Goal: Task Accomplishment & Management: Complete application form

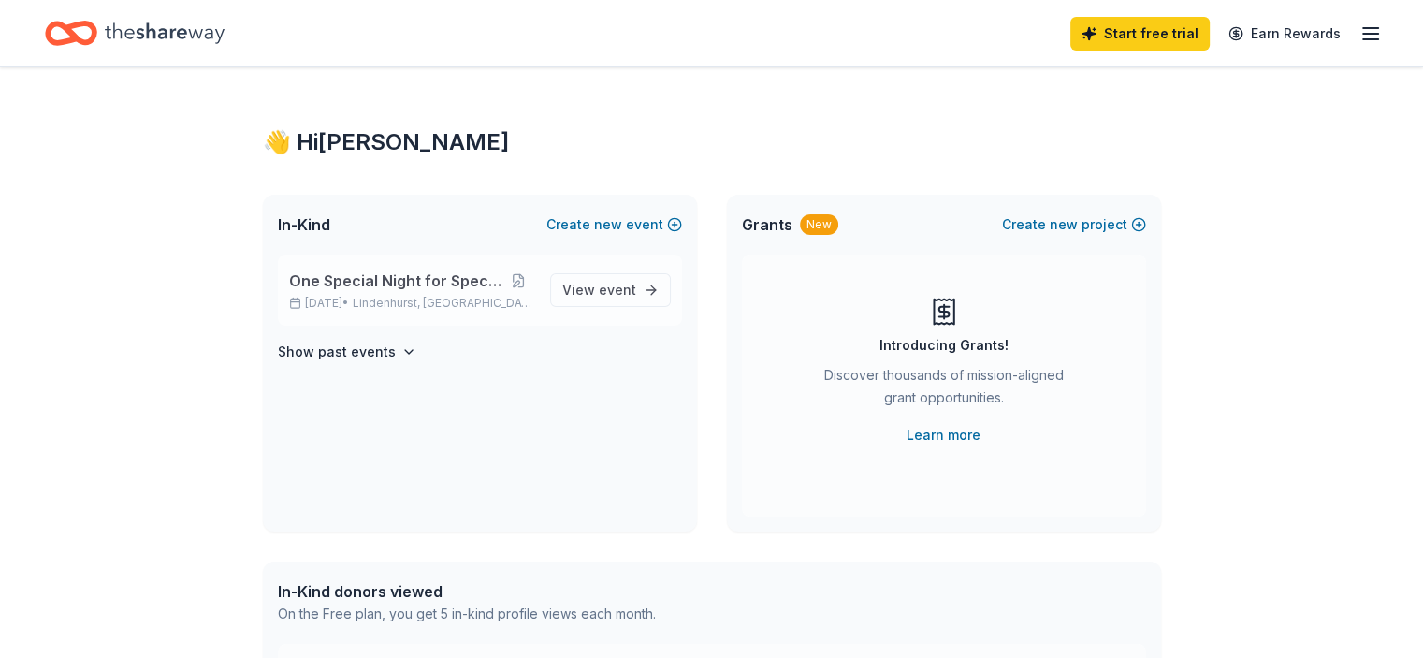
click at [400, 294] on div "One Special Night for Special Kids Nov 08, 2025 • Lindenhurst, IL" at bounding box center [412, 289] width 246 height 41
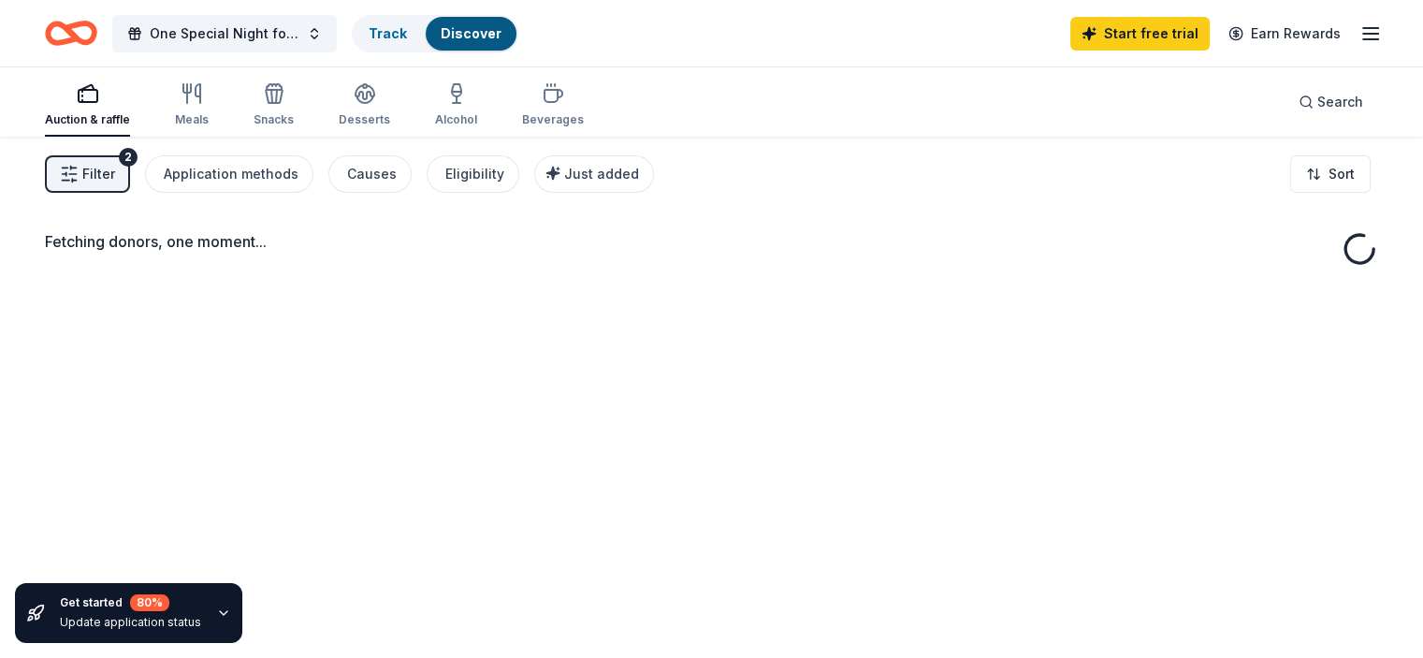
click at [585, 298] on div "Fetching donors, one moment..." at bounding box center [711, 466] width 1423 height 658
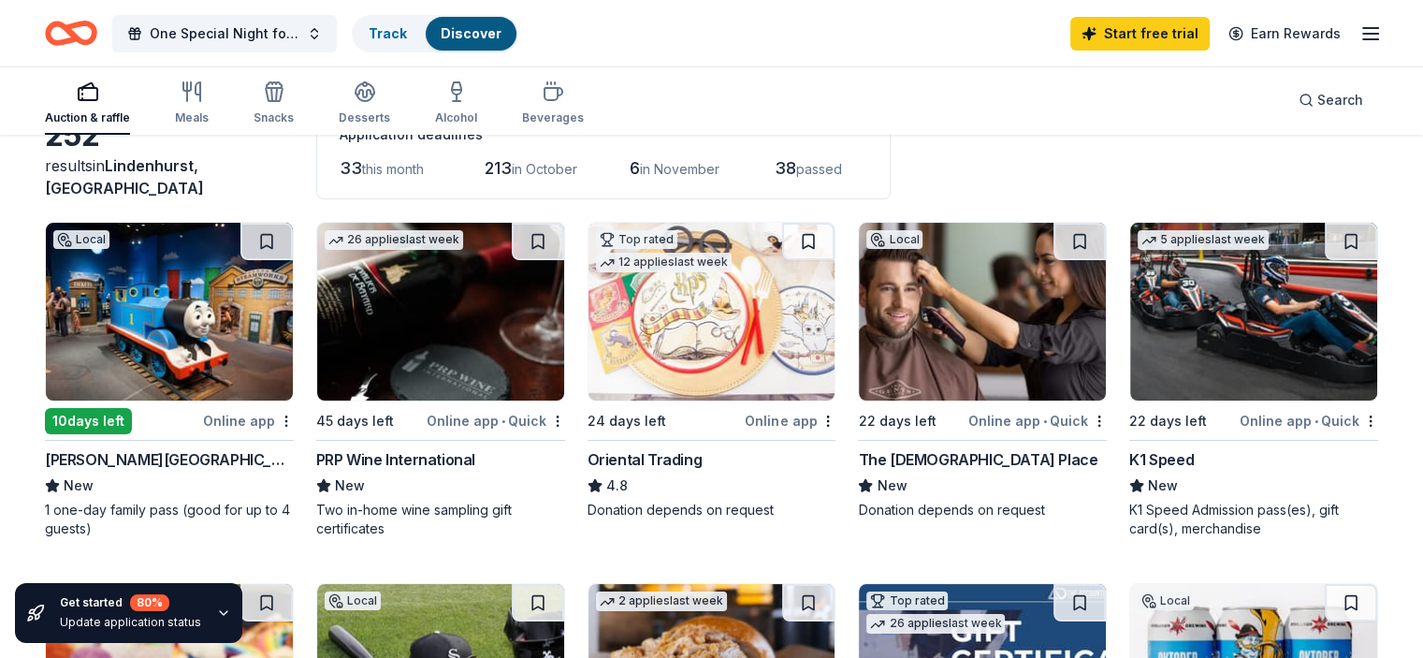
scroll to position [94, 0]
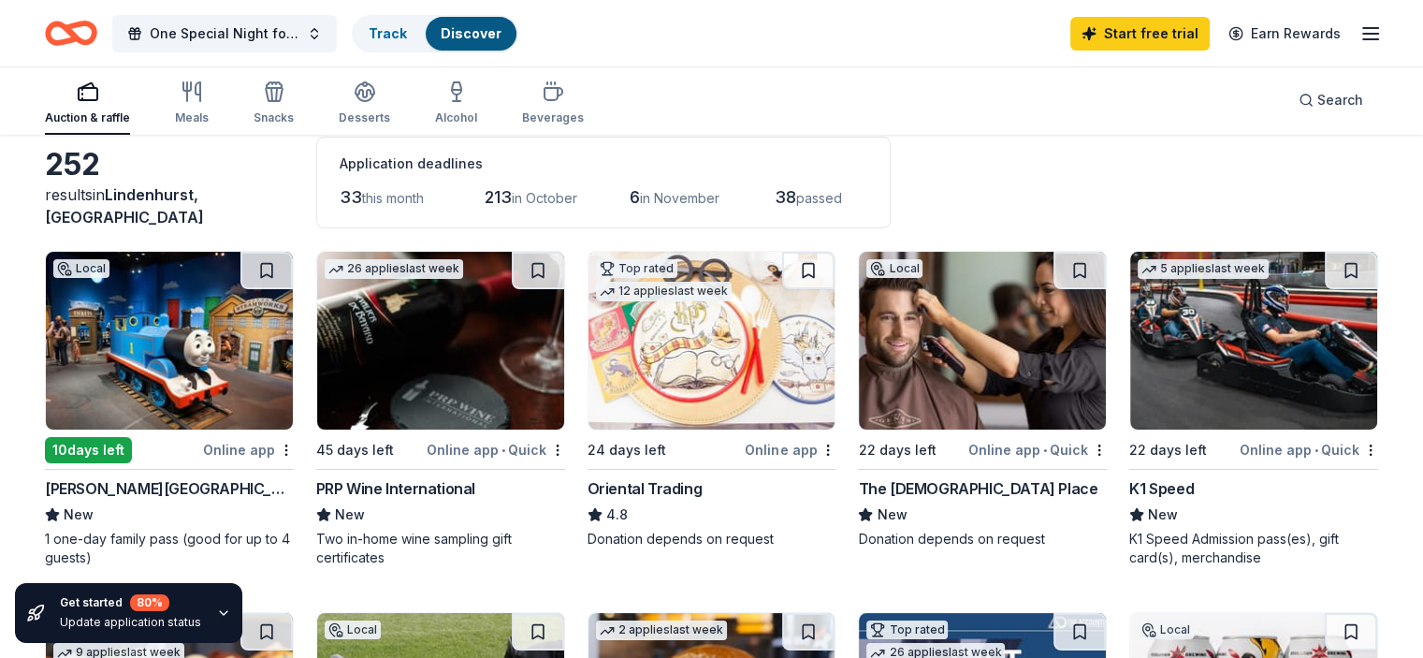
click at [206, 370] on img at bounding box center [169, 341] width 247 height 178
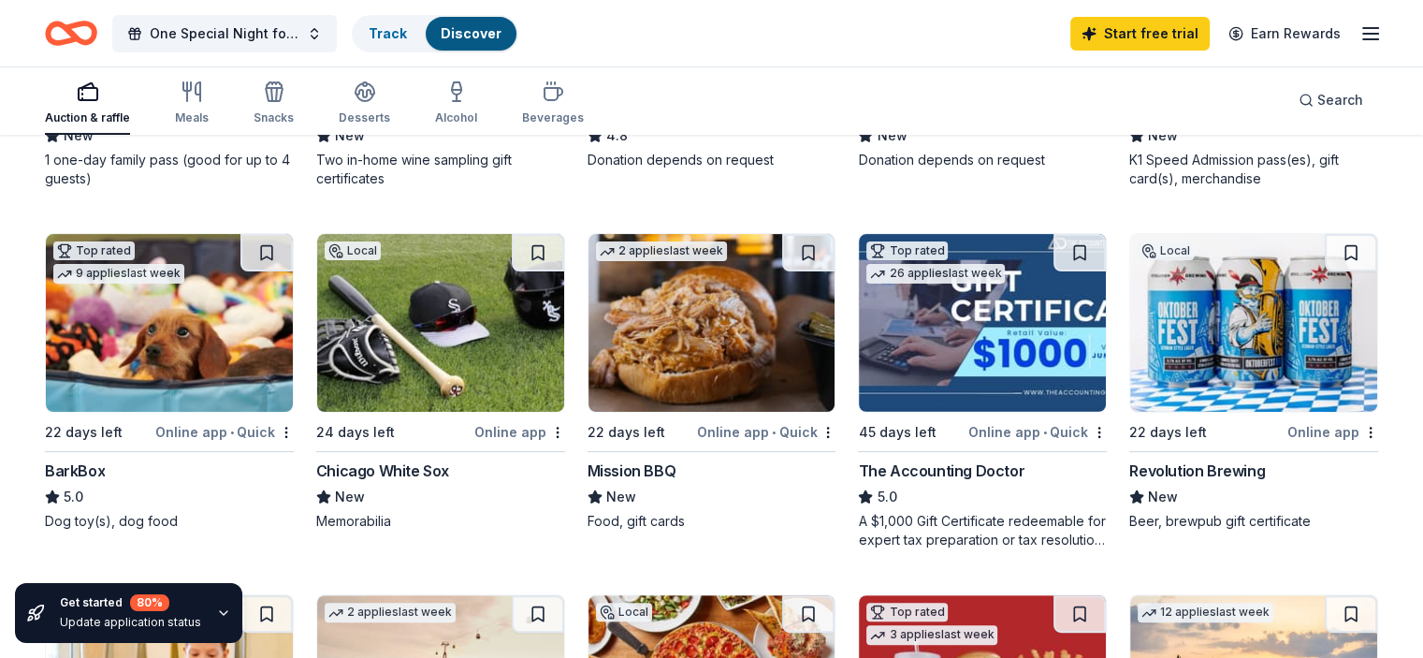
scroll to position [468, 0]
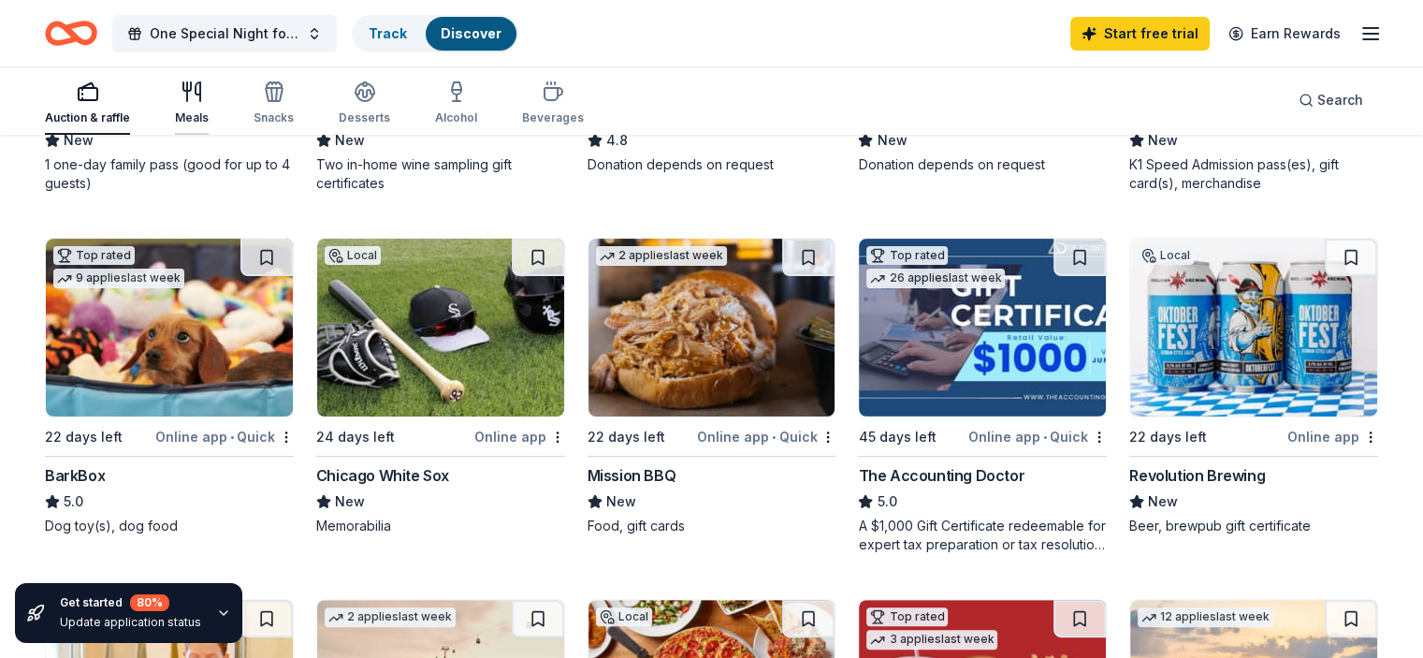
click at [203, 102] on icon "button" at bounding box center [192, 91] width 22 height 22
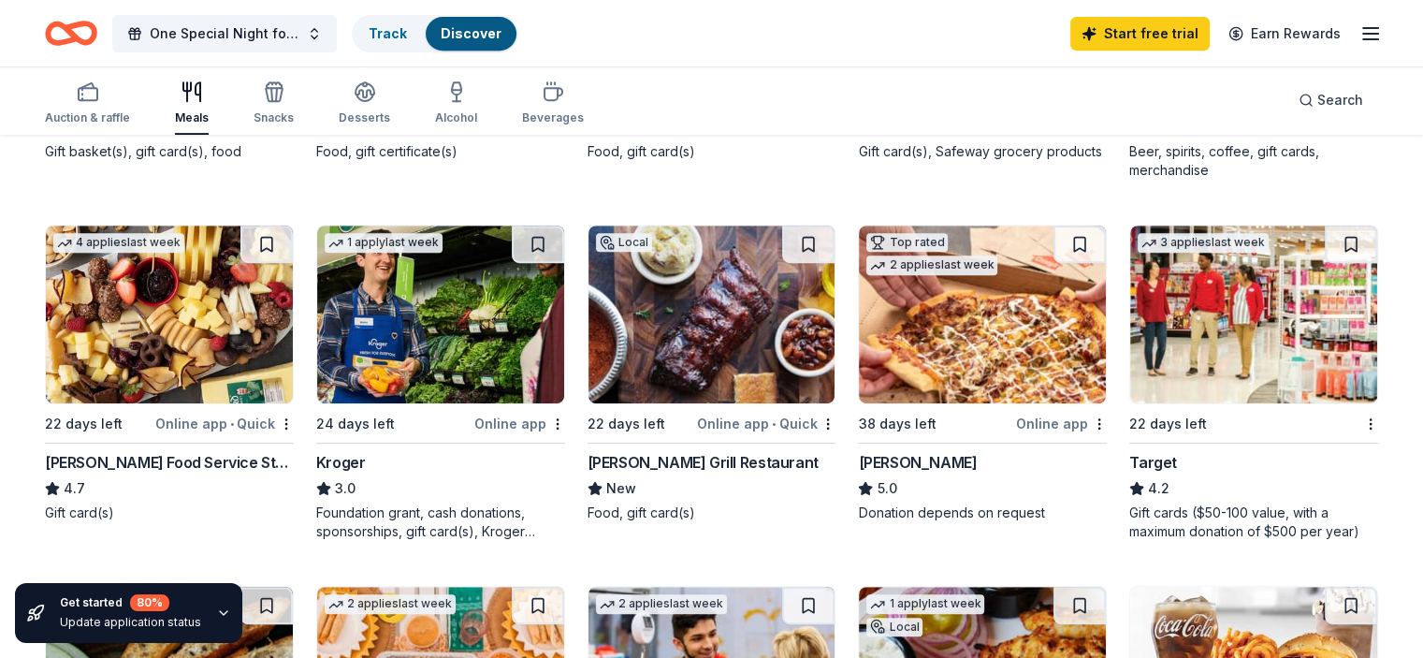
scroll to position [935, 0]
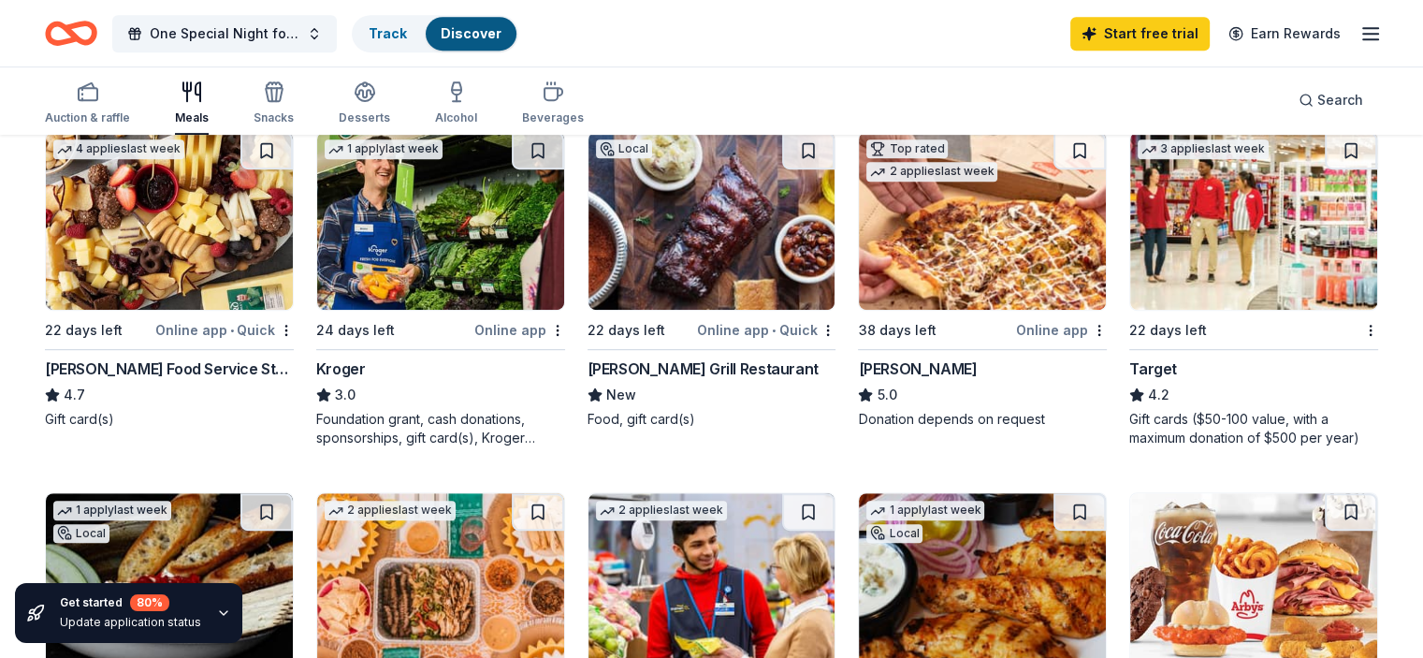
click at [1184, 226] on img at bounding box center [1253, 221] width 247 height 178
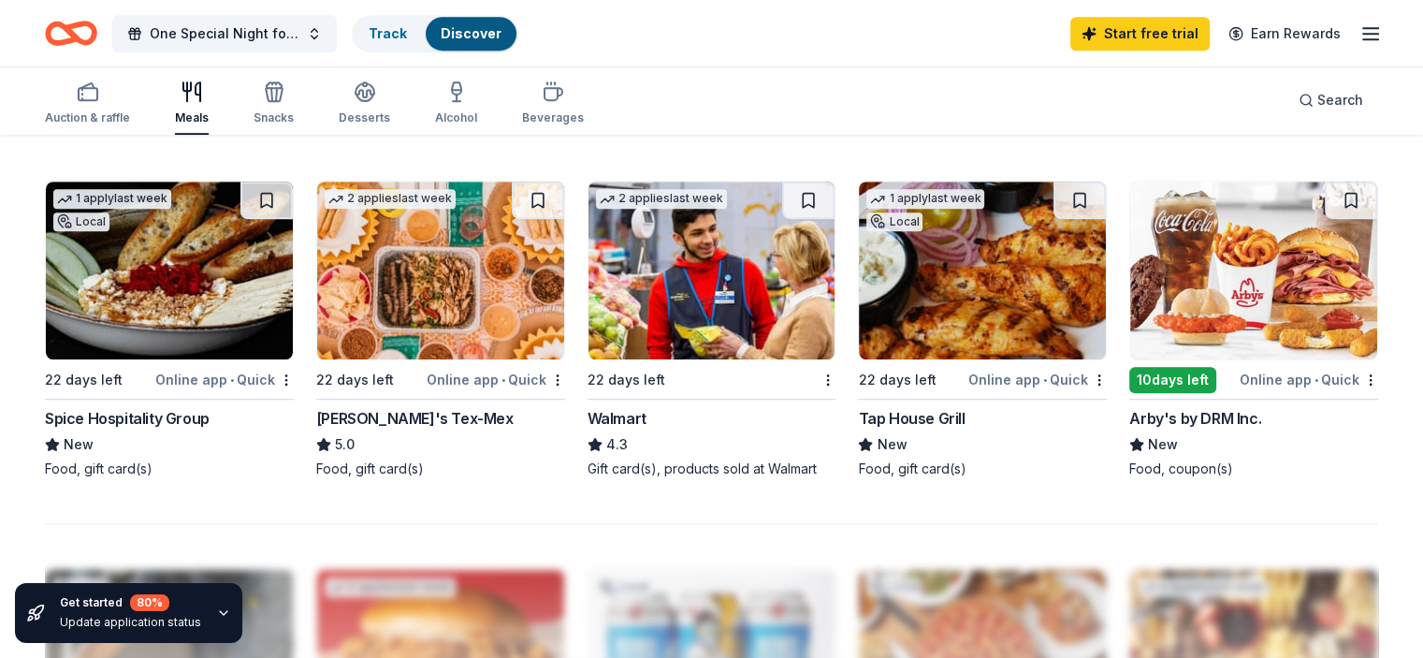
scroll to position [1216, 0]
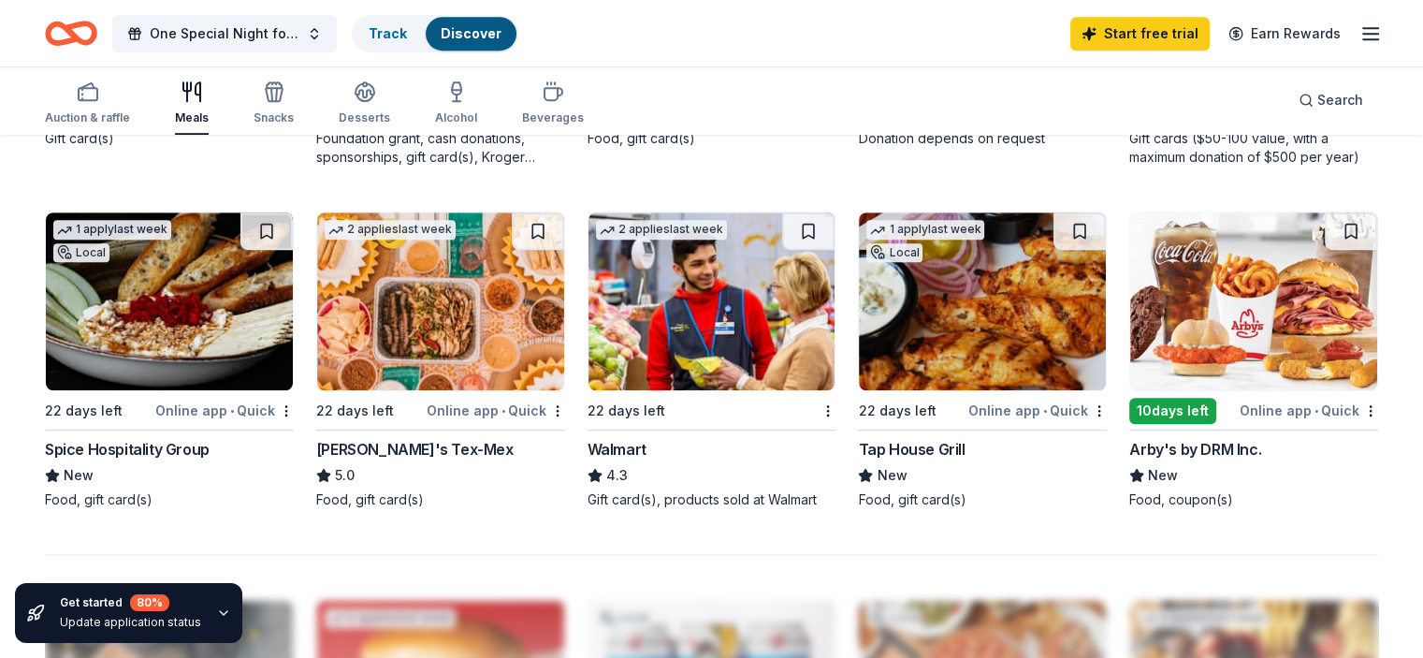
click at [720, 298] on img at bounding box center [711, 301] width 247 height 178
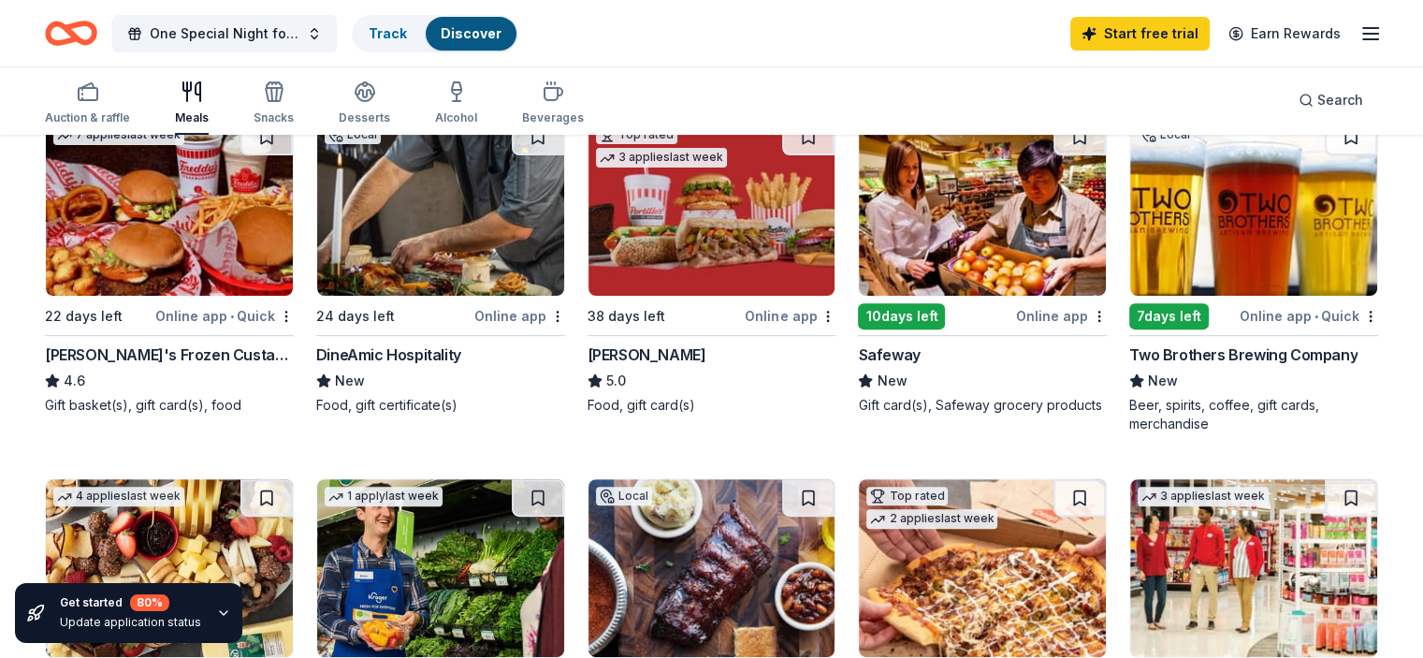
scroll to position [363, 0]
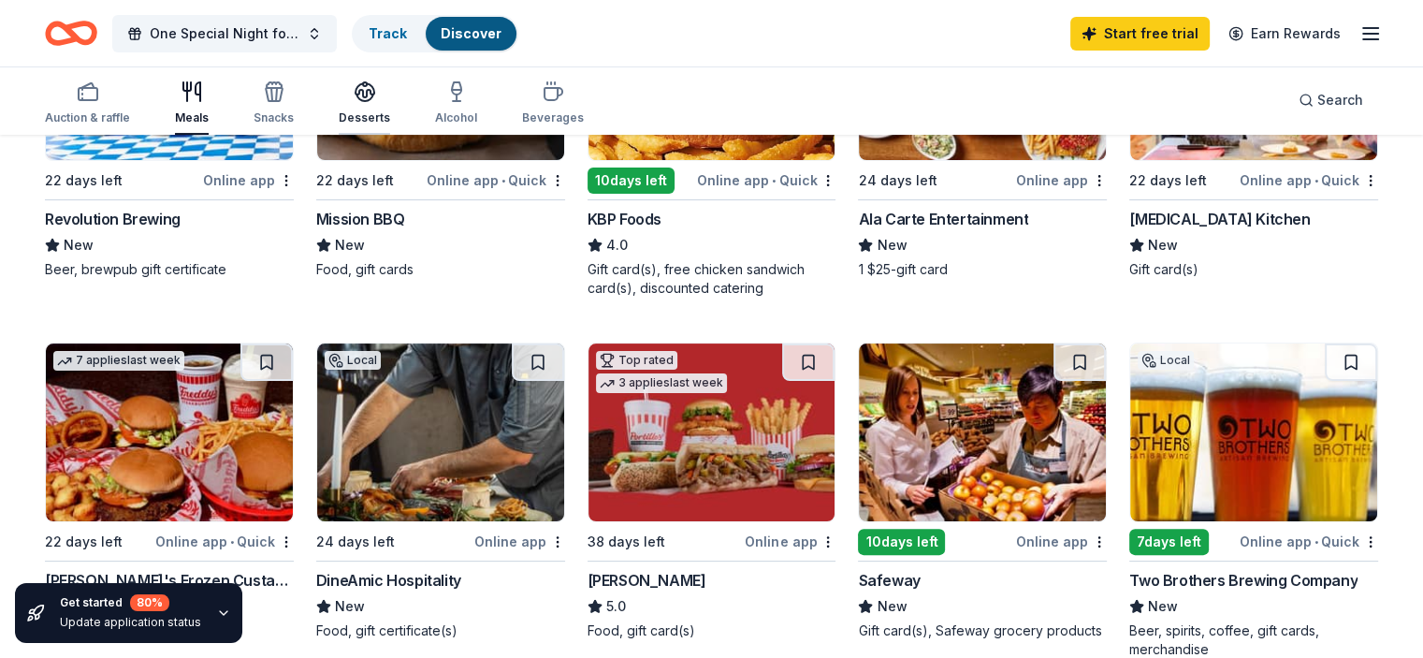
click at [390, 91] on div "button" at bounding box center [364, 91] width 51 height 22
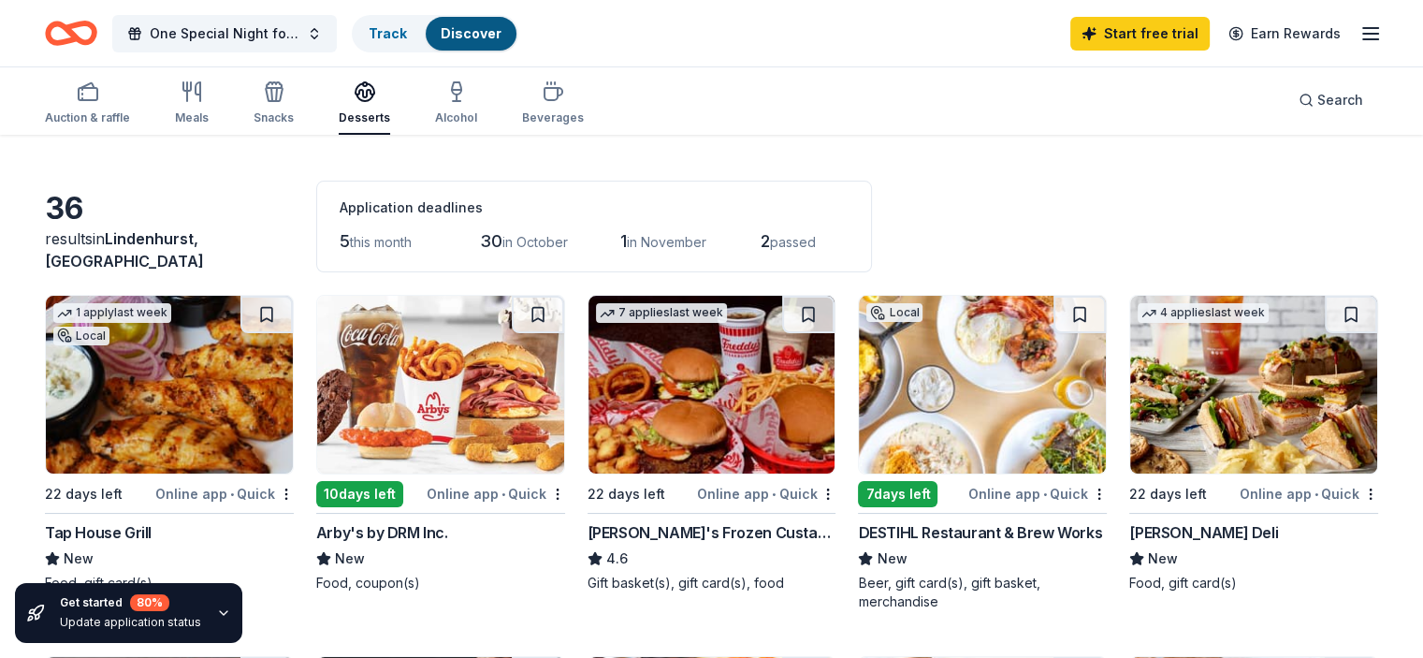
scroll to position [94, 0]
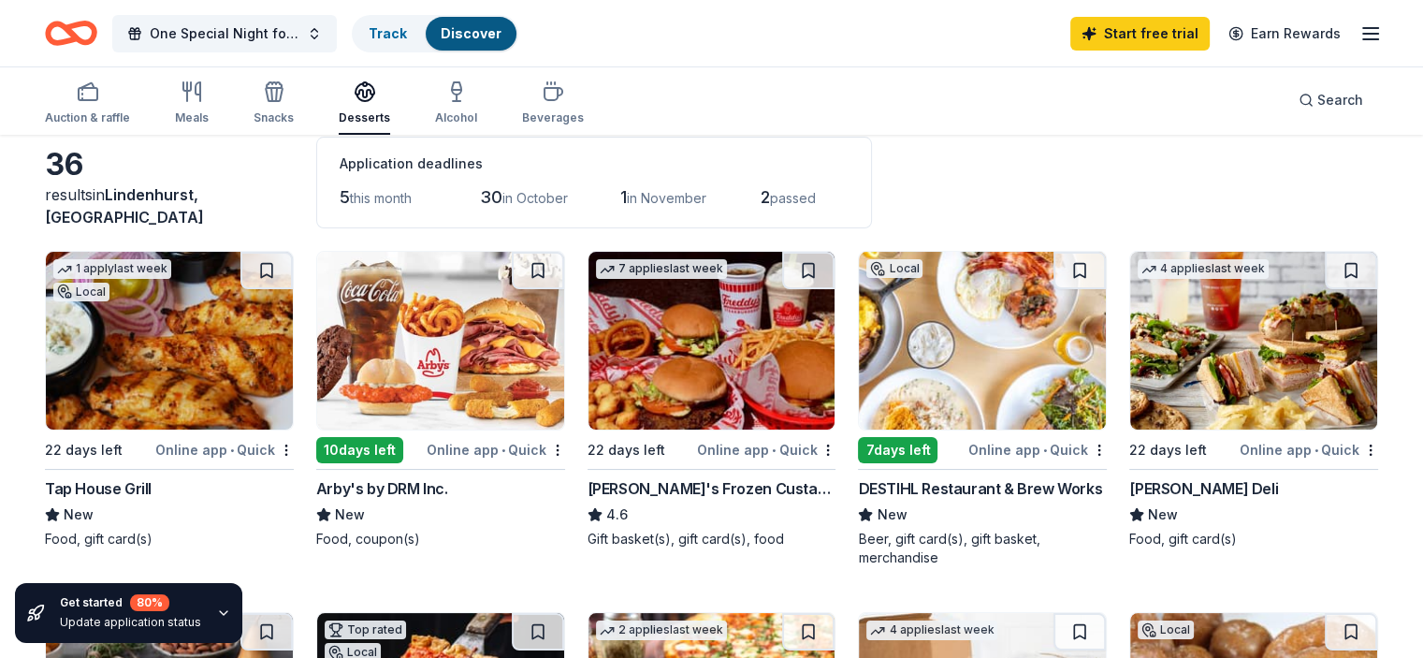
click at [1224, 354] on img at bounding box center [1253, 341] width 247 height 178
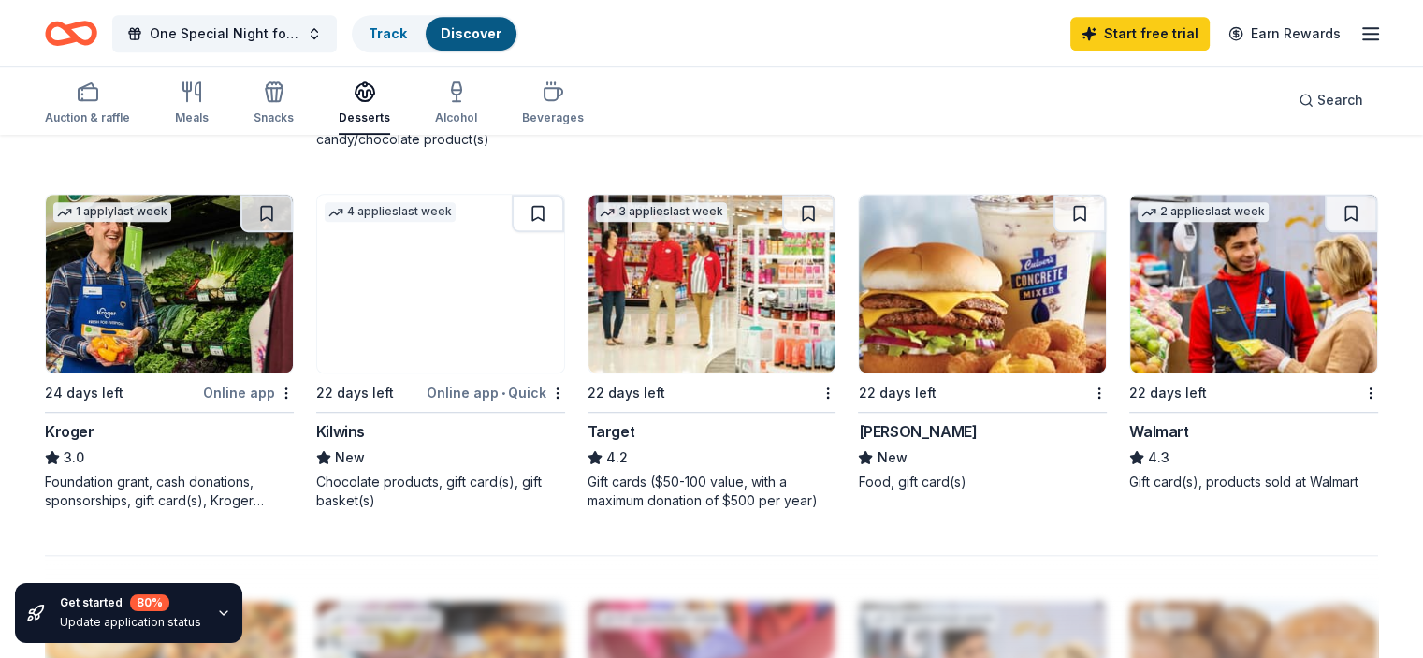
scroll to position [1216, 0]
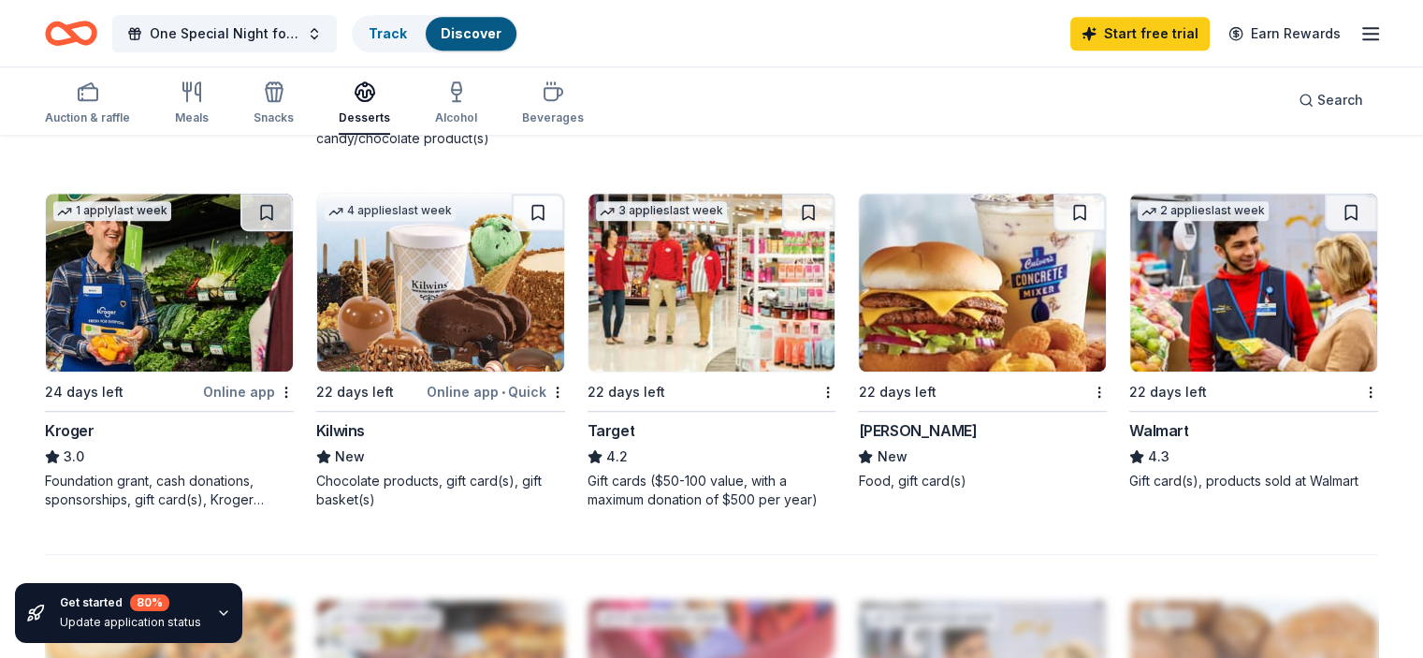
click at [977, 347] on img at bounding box center [982, 283] width 247 height 178
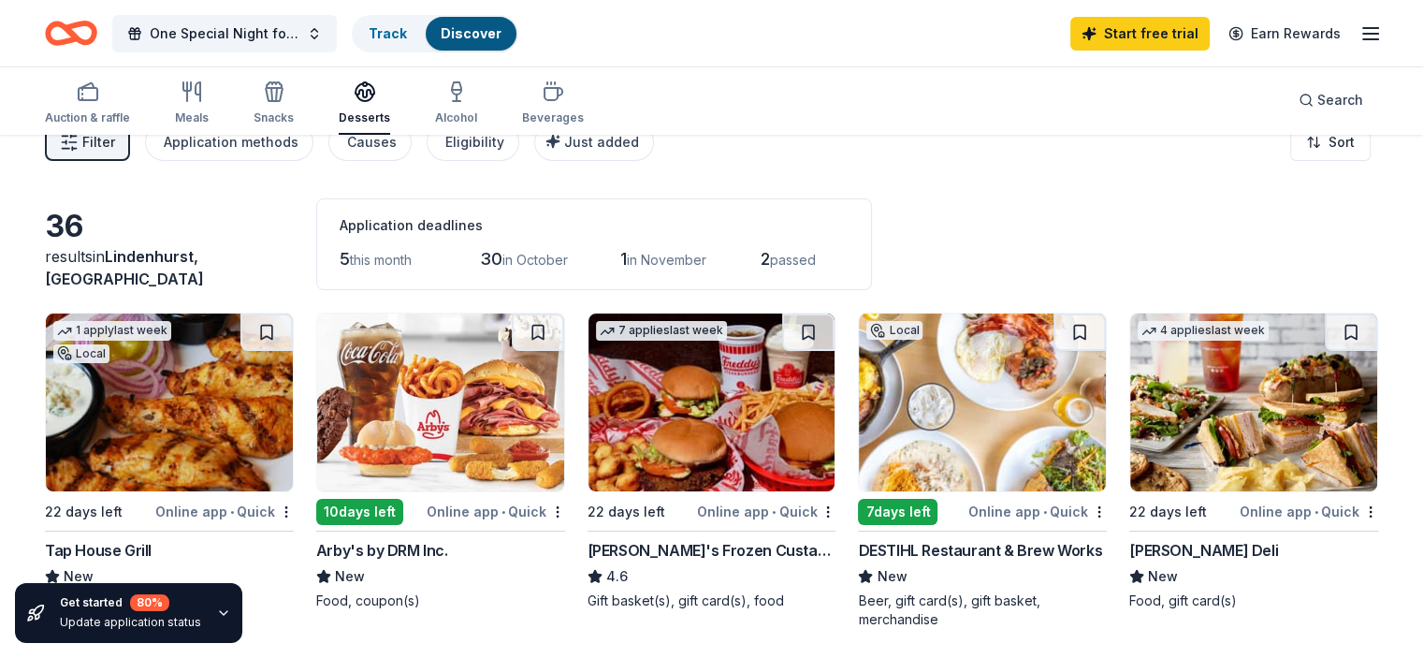
scroll to position [0, 0]
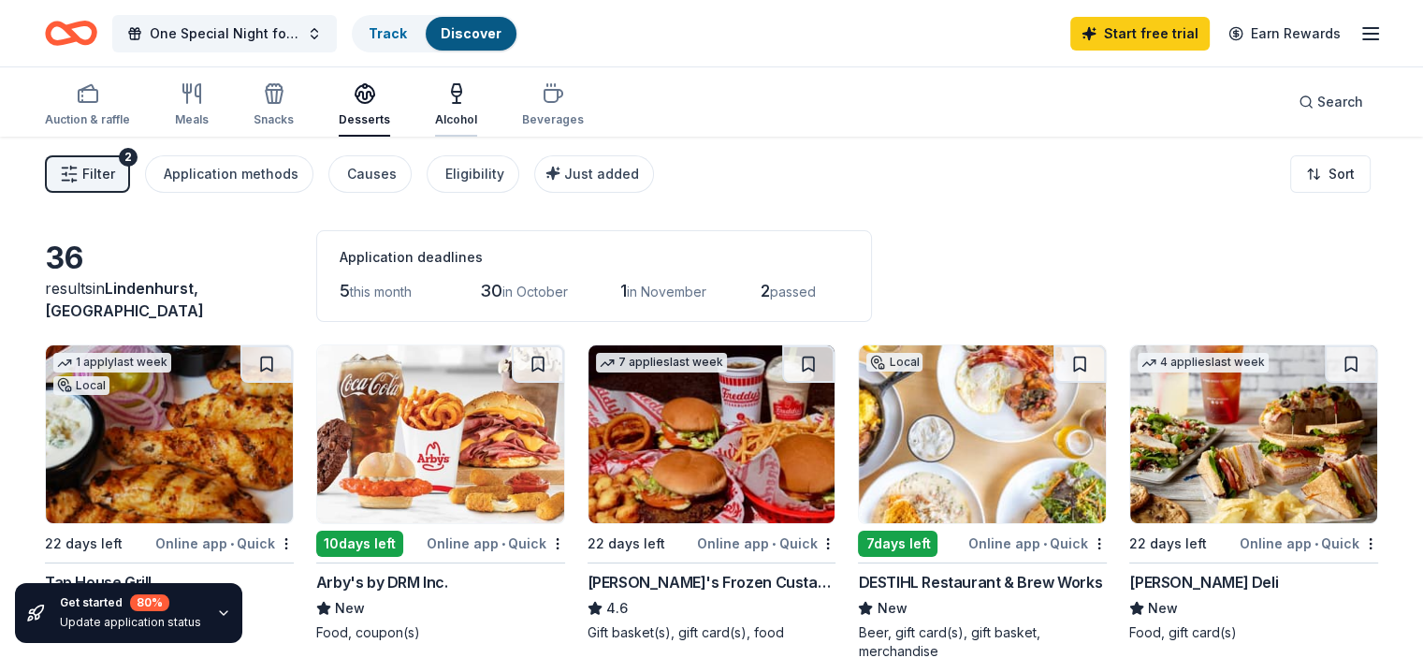
click at [463, 100] on div "button" at bounding box center [456, 93] width 42 height 22
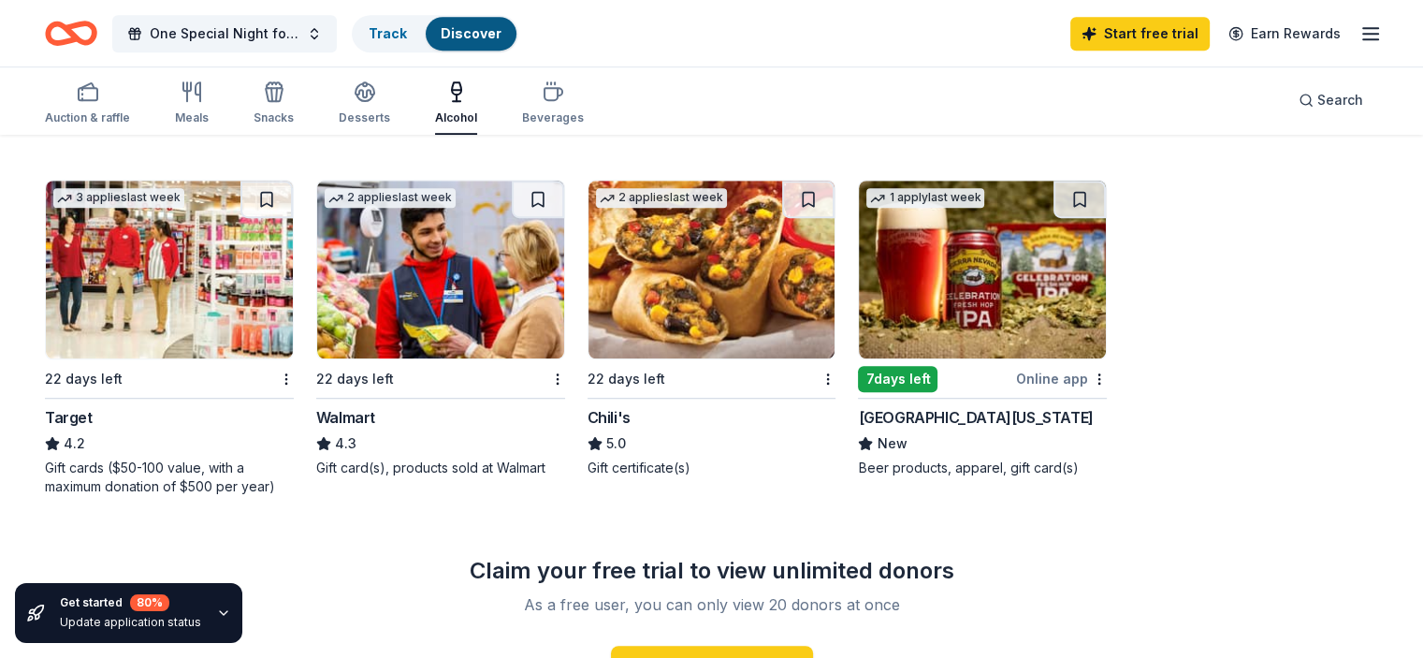
scroll to position [1216, 0]
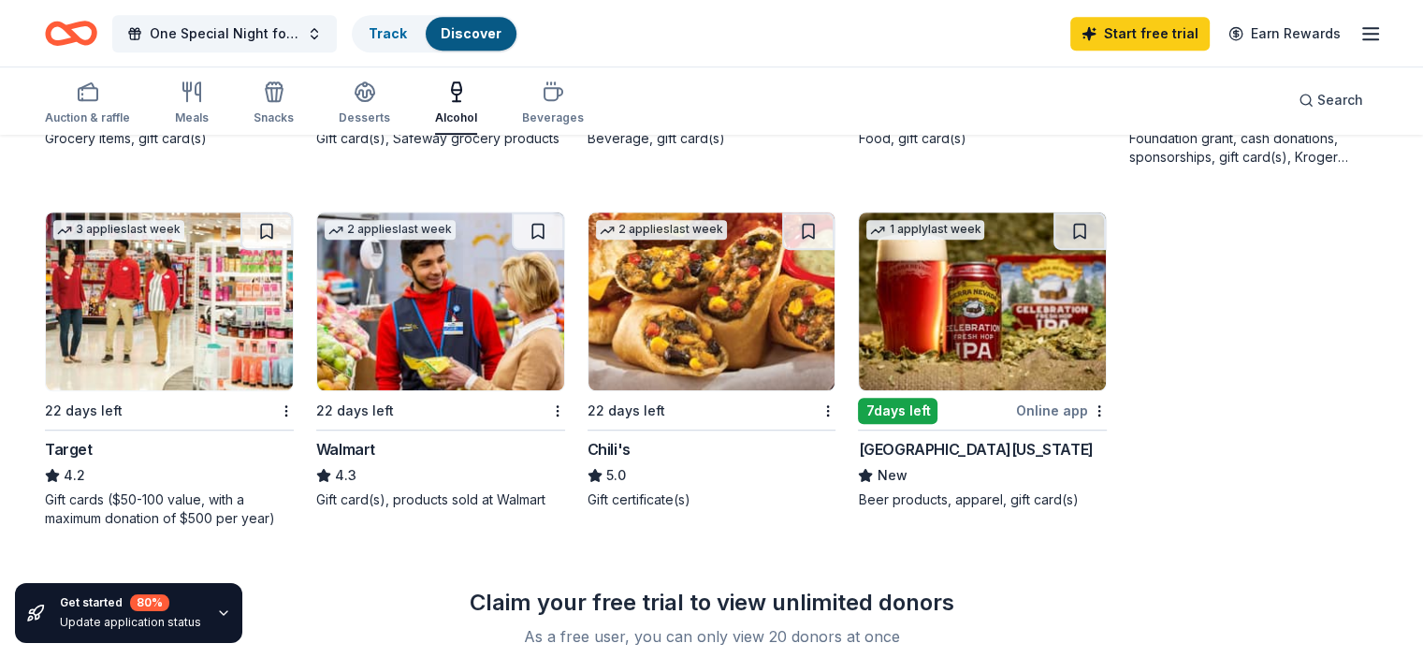
click at [729, 296] on img at bounding box center [711, 301] width 247 height 178
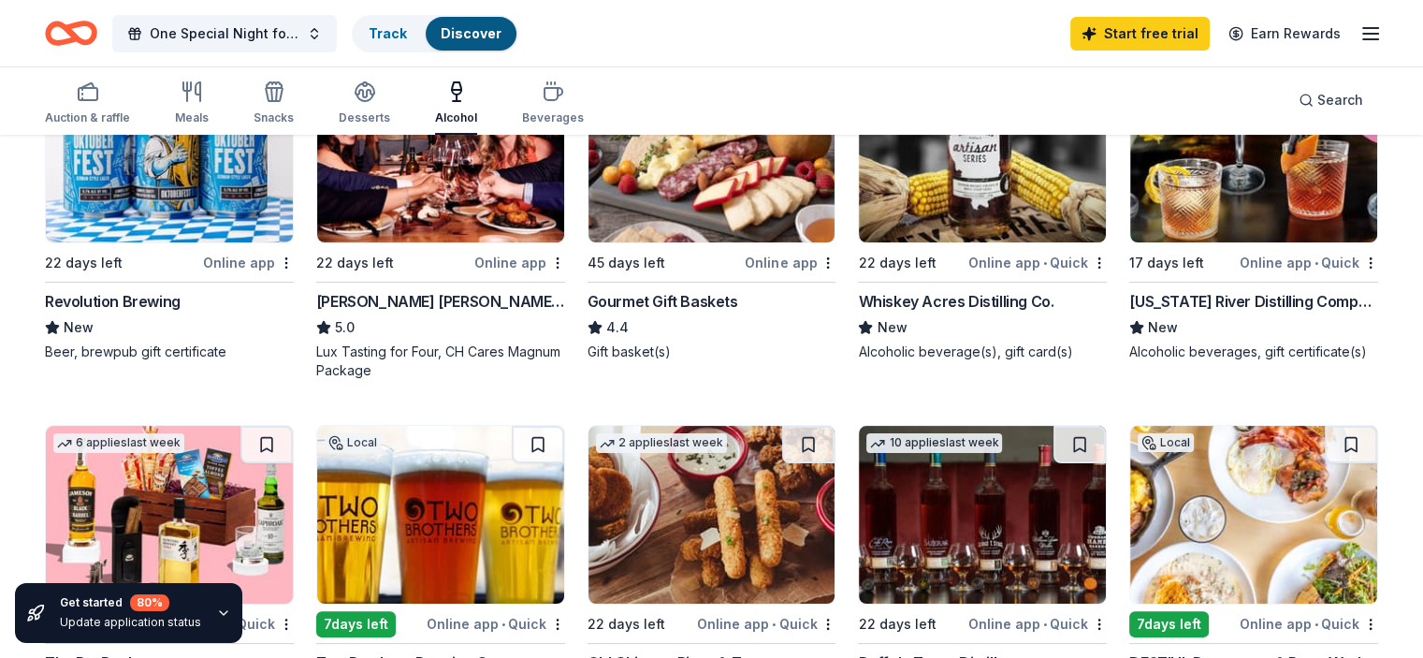
scroll to position [0, 0]
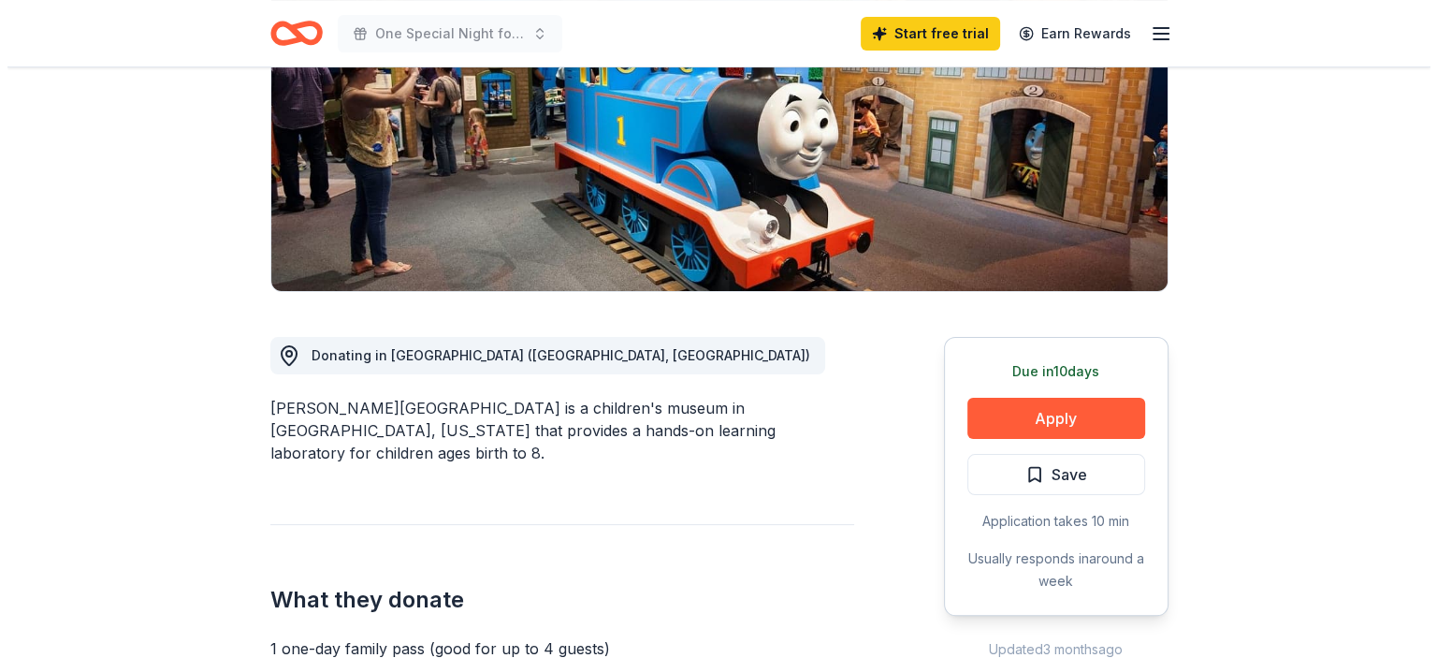
scroll to position [281, 0]
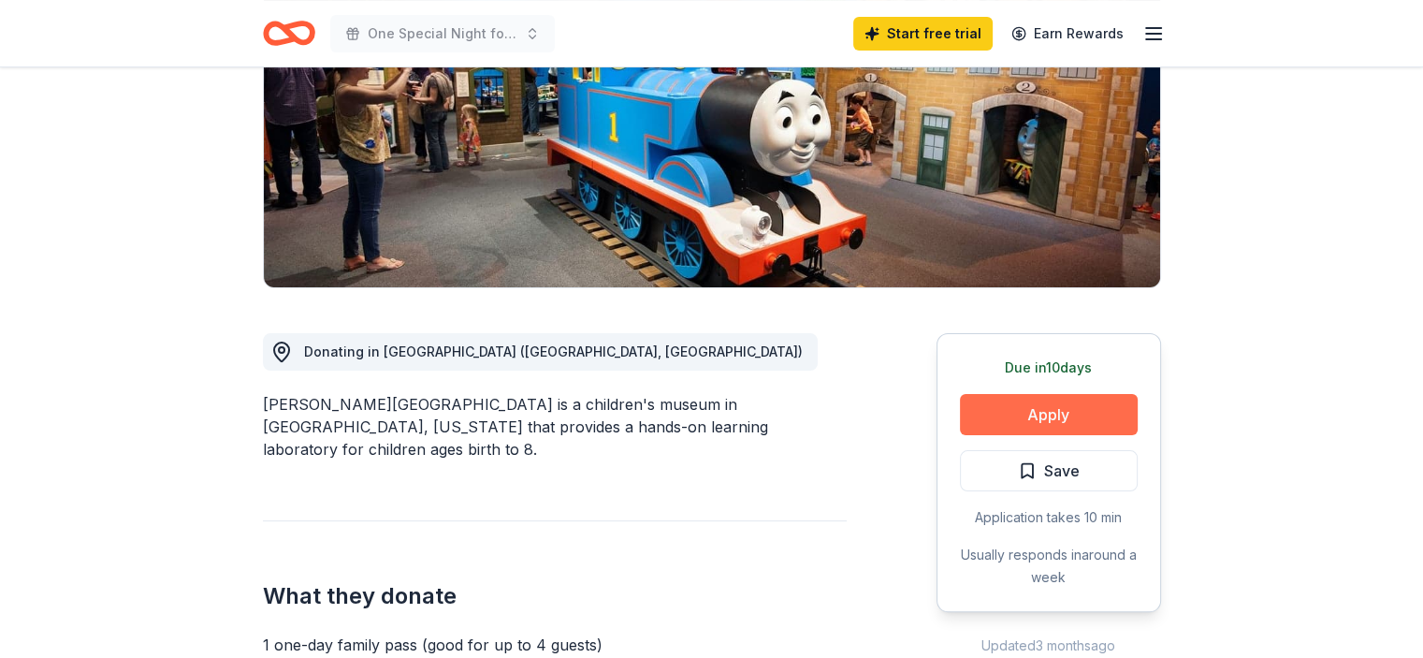
click at [1104, 416] on button "Apply" at bounding box center [1049, 414] width 178 height 41
click at [1053, 417] on button "Apply" at bounding box center [1049, 414] width 178 height 41
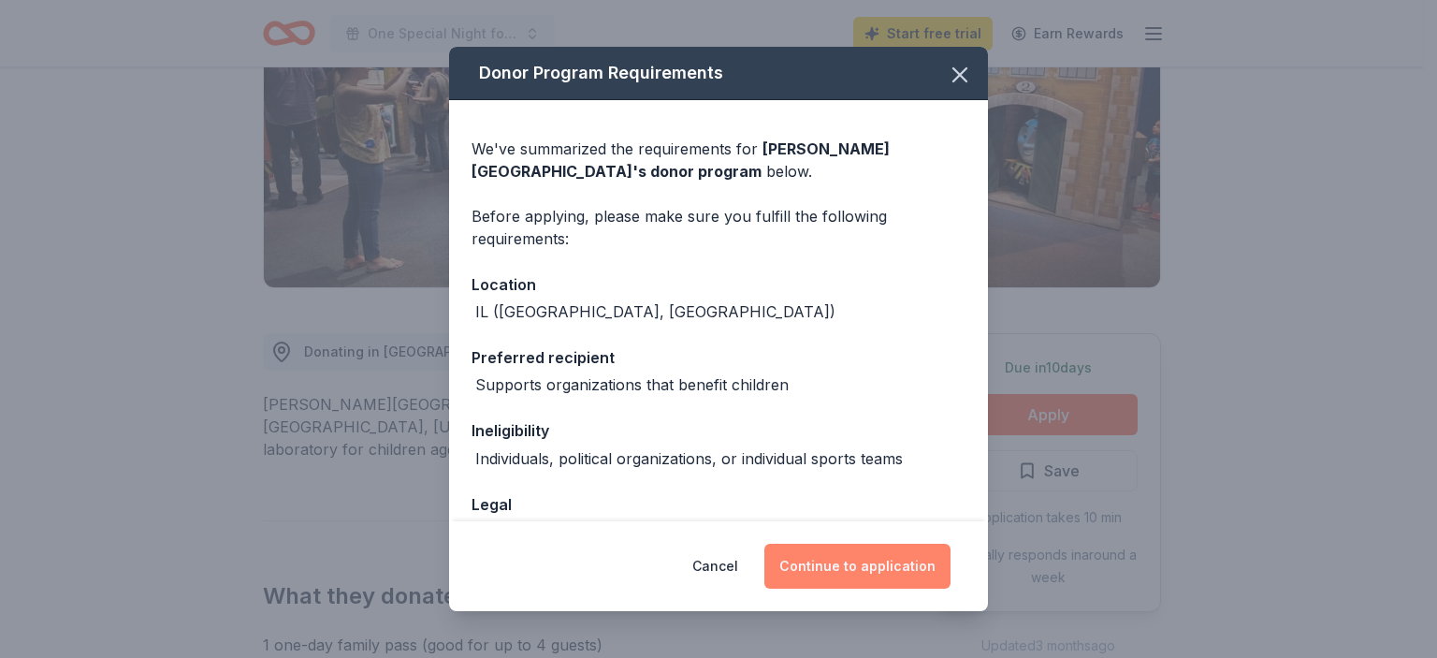
click at [855, 560] on button "Continue to application" at bounding box center [857, 565] width 186 height 45
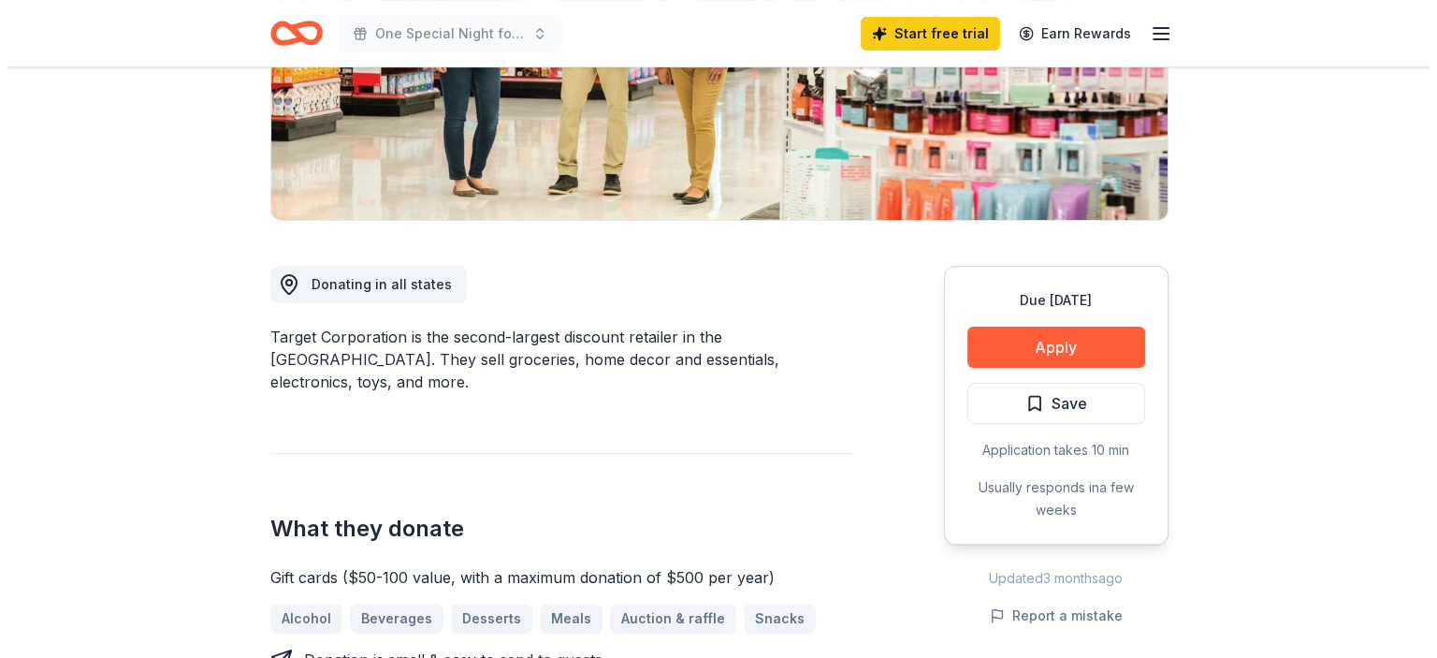
scroll to position [374, 0]
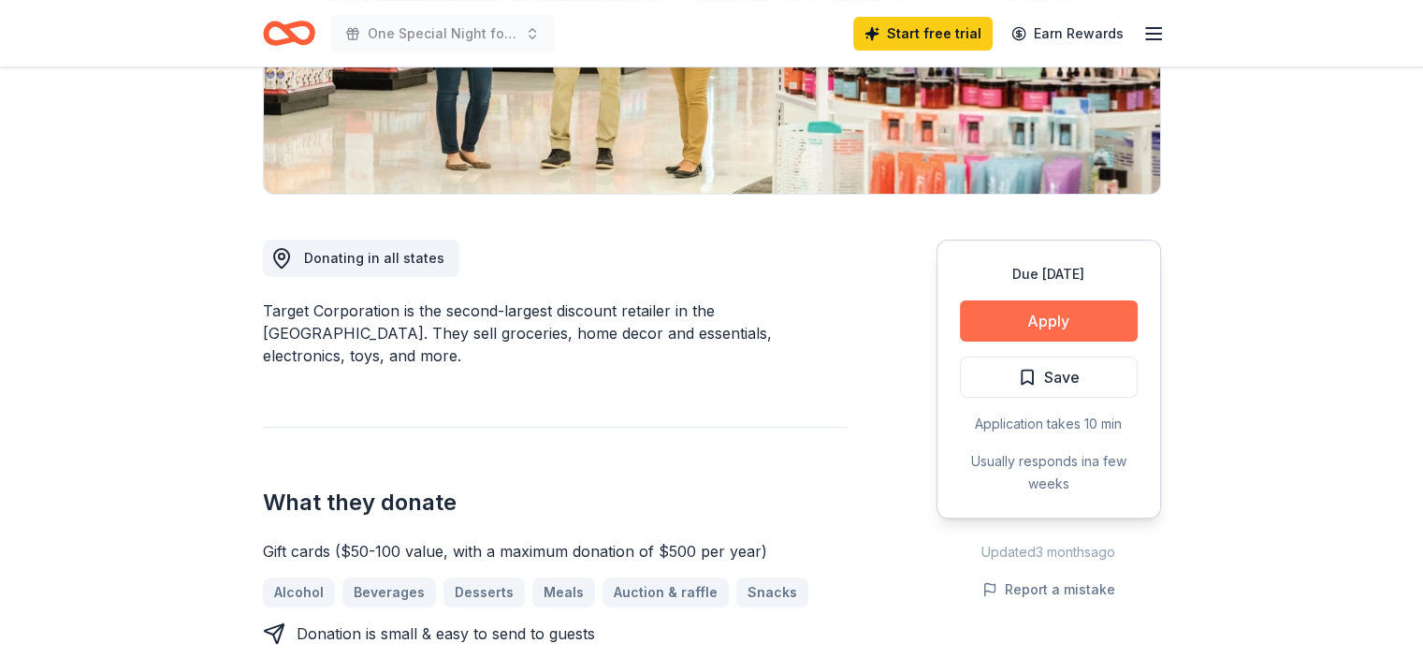
click at [1089, 323] on button "Apply" at bounding box center [1049, 320] width 178 height 41
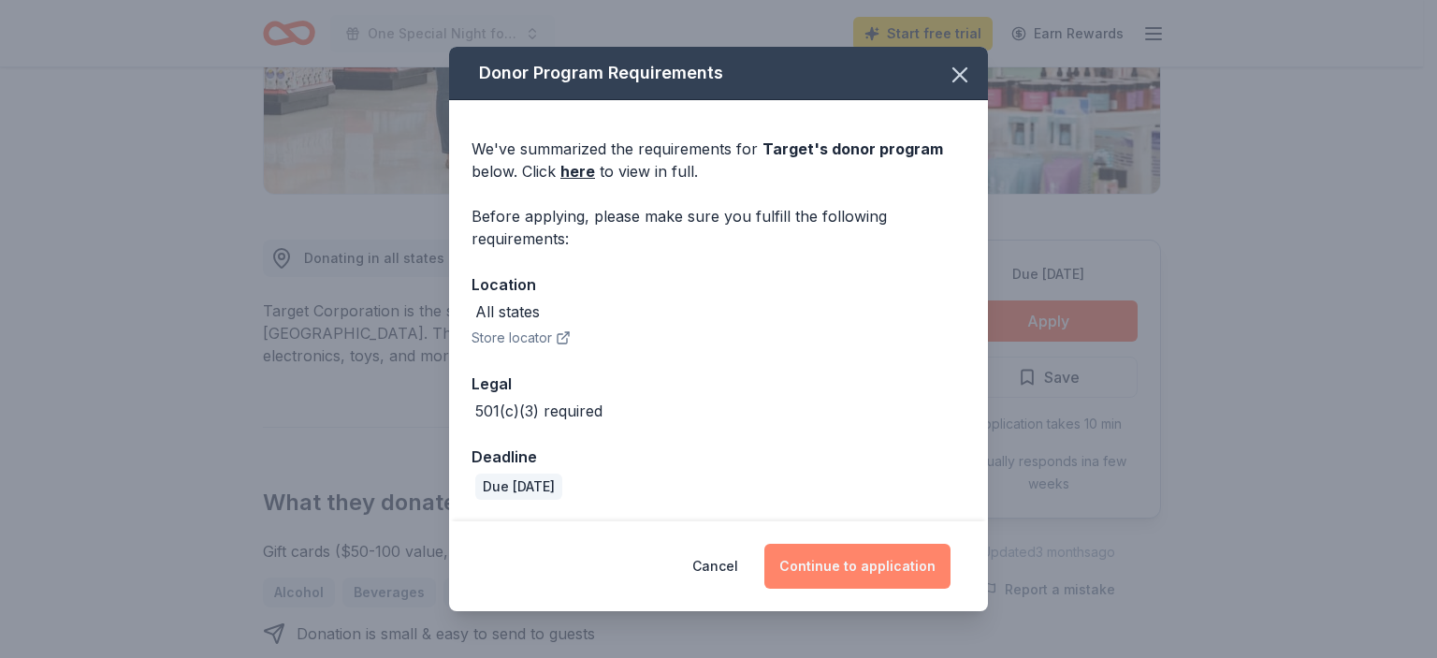
click at [858, 578] on button "Continue to application" at bounding box center [857, 565] width 186 height 45
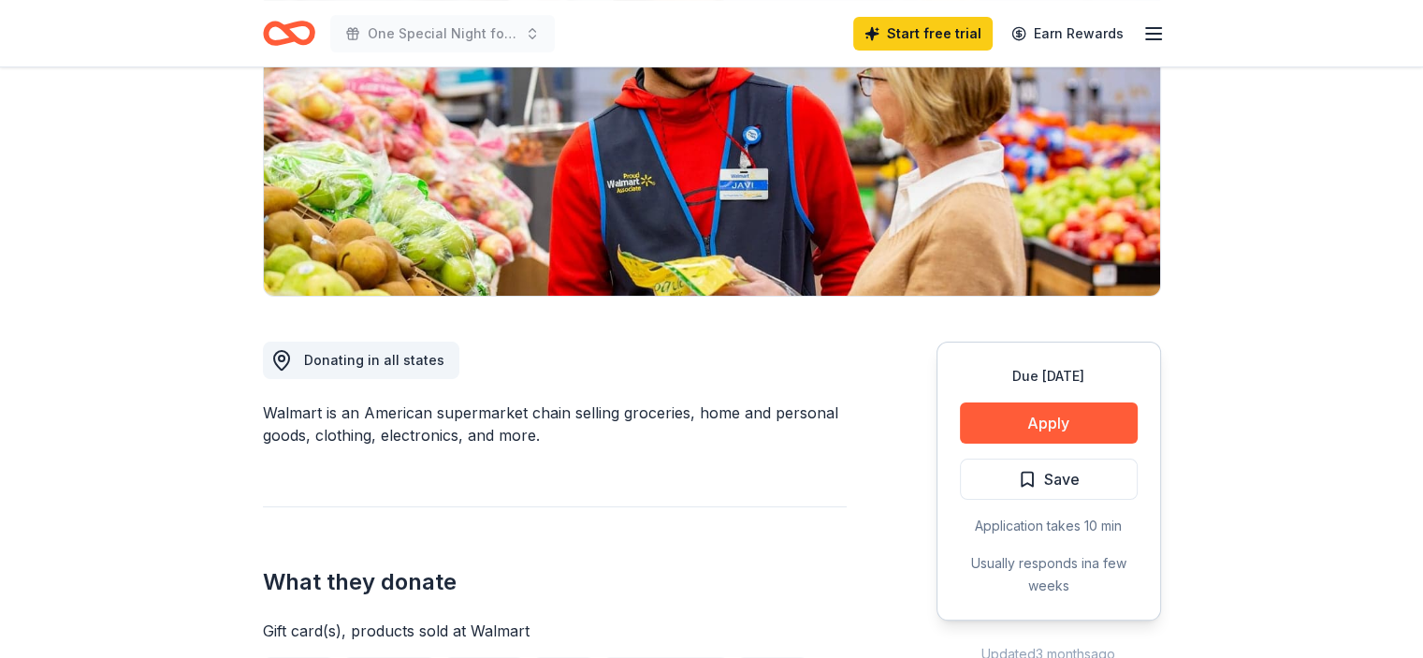
scroll to position [281, 0]
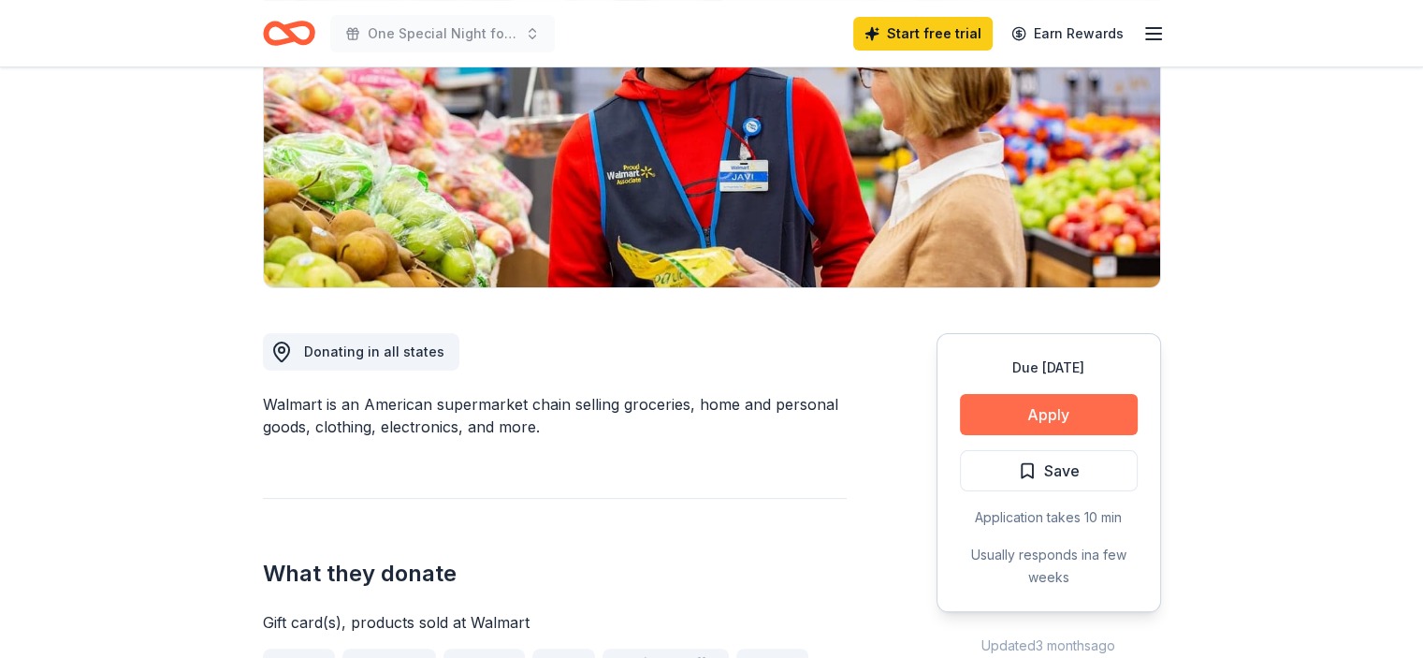
click at [1072, 407] on button "Apply" at bounding box center [1049, 414] width 178 height 41
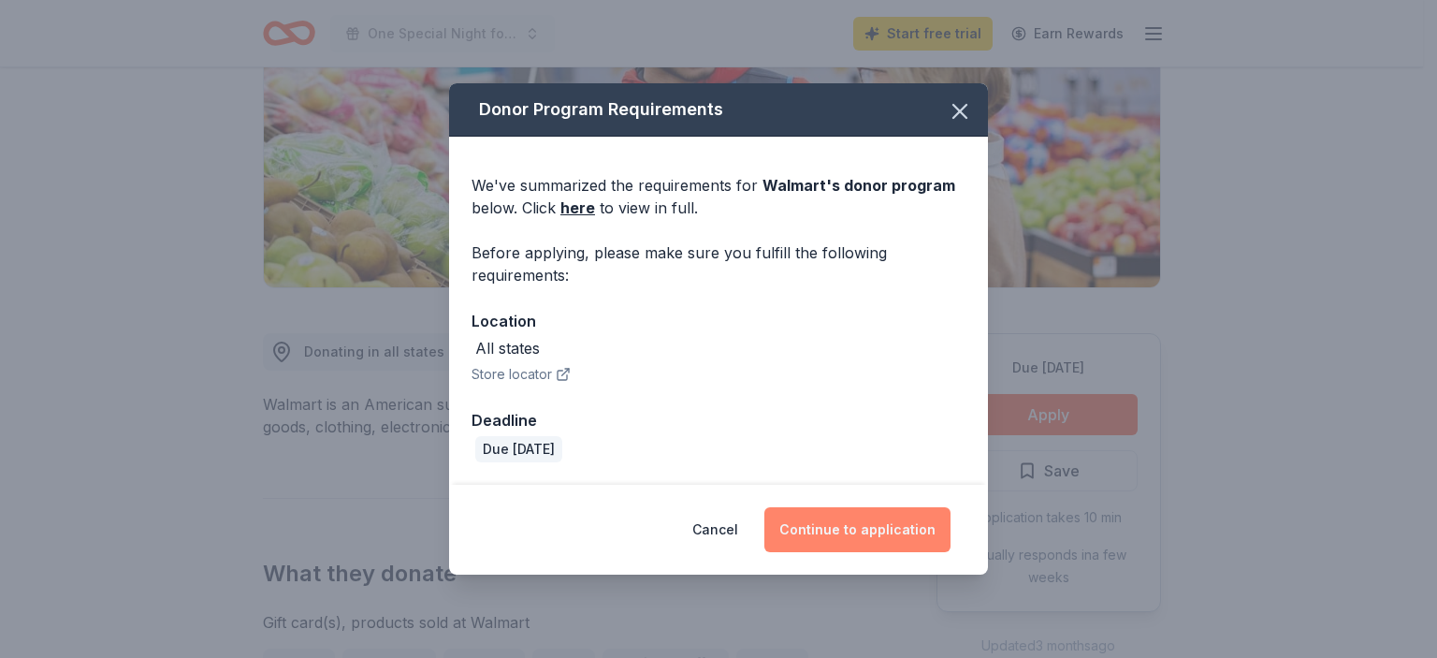
click at [885, 526] on button "Continue to application" at bounding box center [857, 529] width 186 height 45
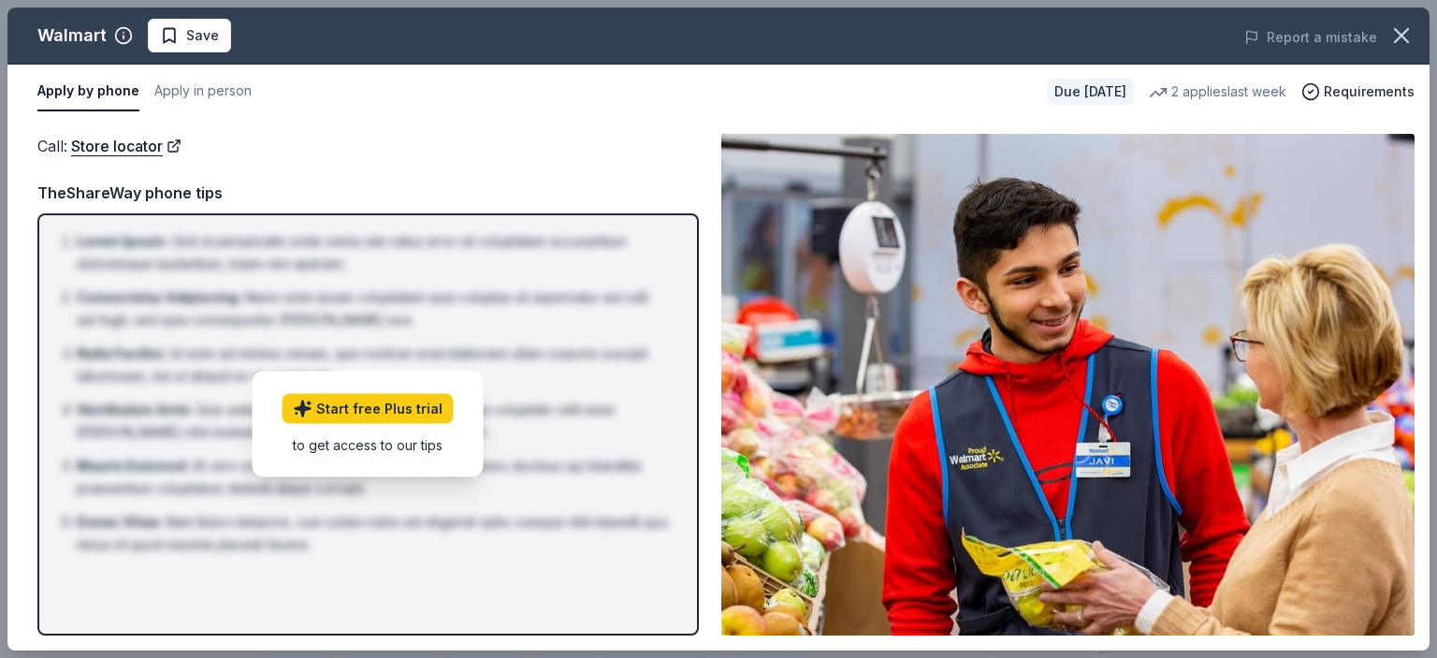
click at [111, 93] on button "Apply by phone" at bounding box center [88, 91] width 102 height 39
click at [1368, 85] on span "Requirements" at bounding box center [1369, 91] width 91 height 22
click at [1302, 314] on img at bounding box center [1067, 384] width 693 height 501
click at [1400, 29] on icon "button" at bounding box center [1401, 35] width 26 height 26
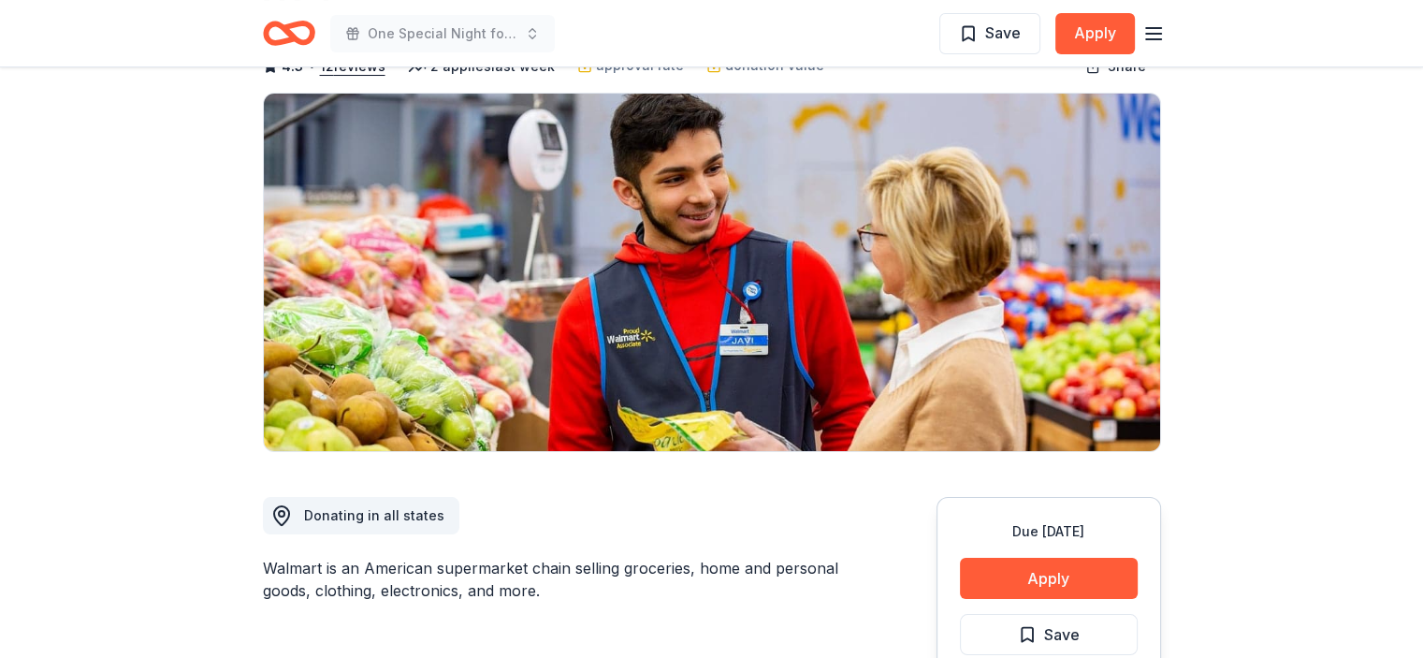
scroll to position [0, 0]
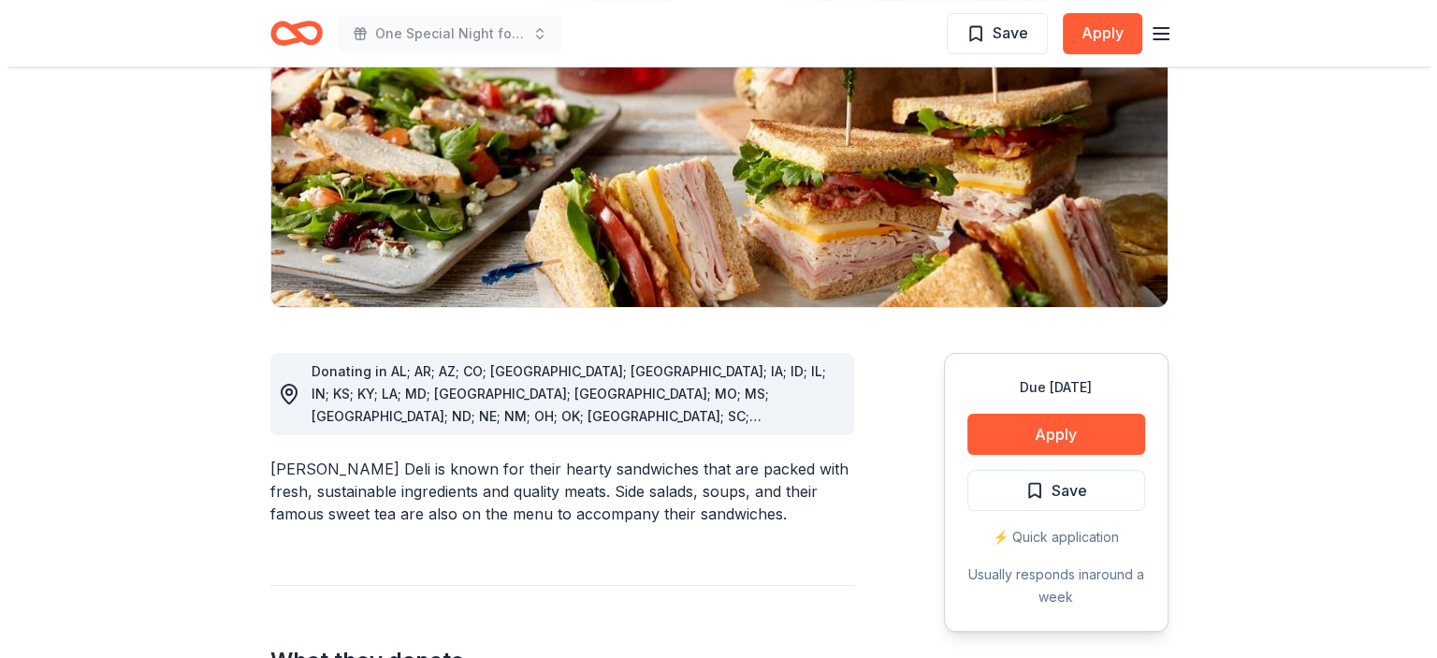
scroll to position [281, 0]
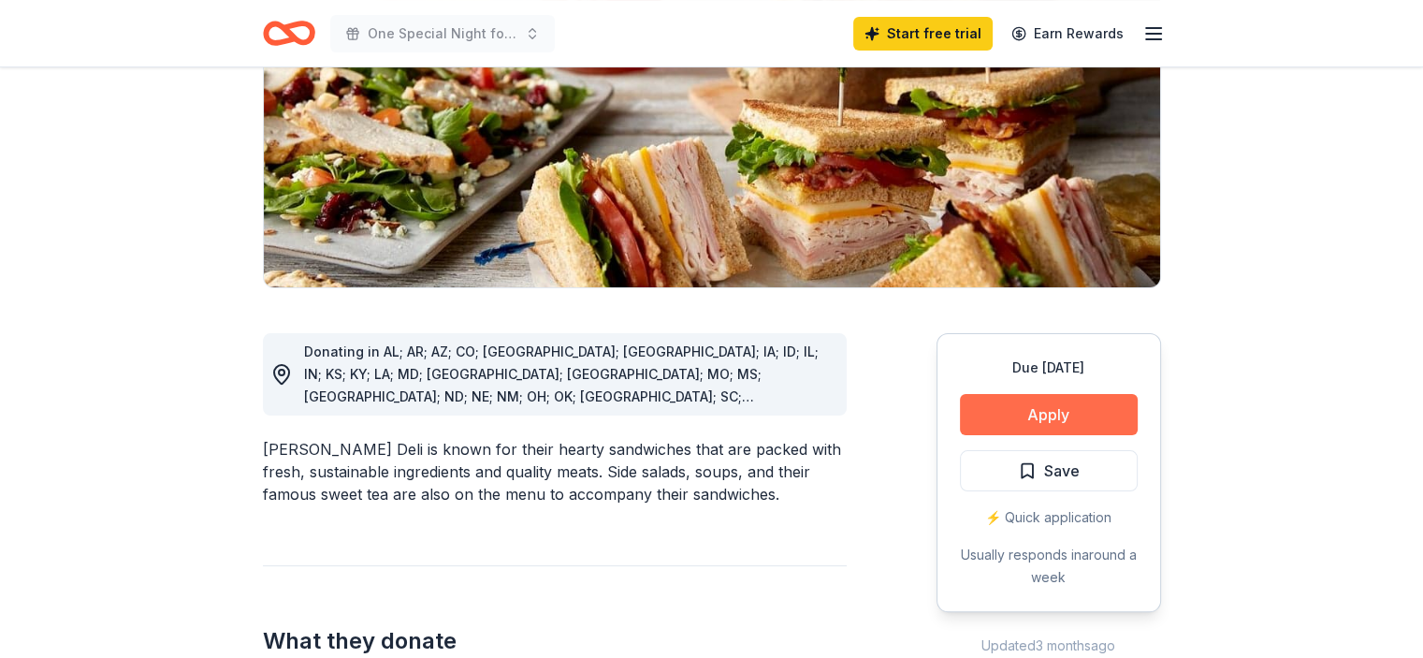
click at [989, 410] on button "Apply" at bounding box center [1049, 414] width 178 height 41
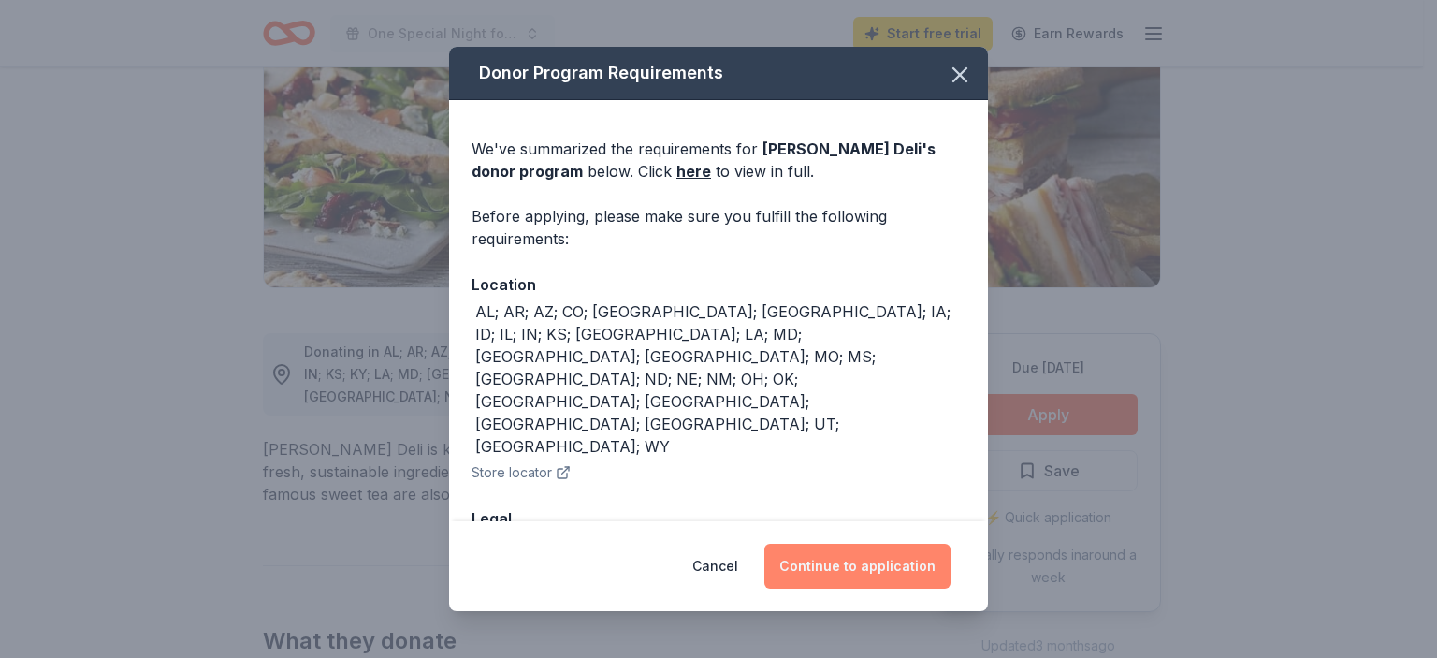
click at [917, 559] on button "Continue to application" at bounding box center [857, 565] width 186 height 45
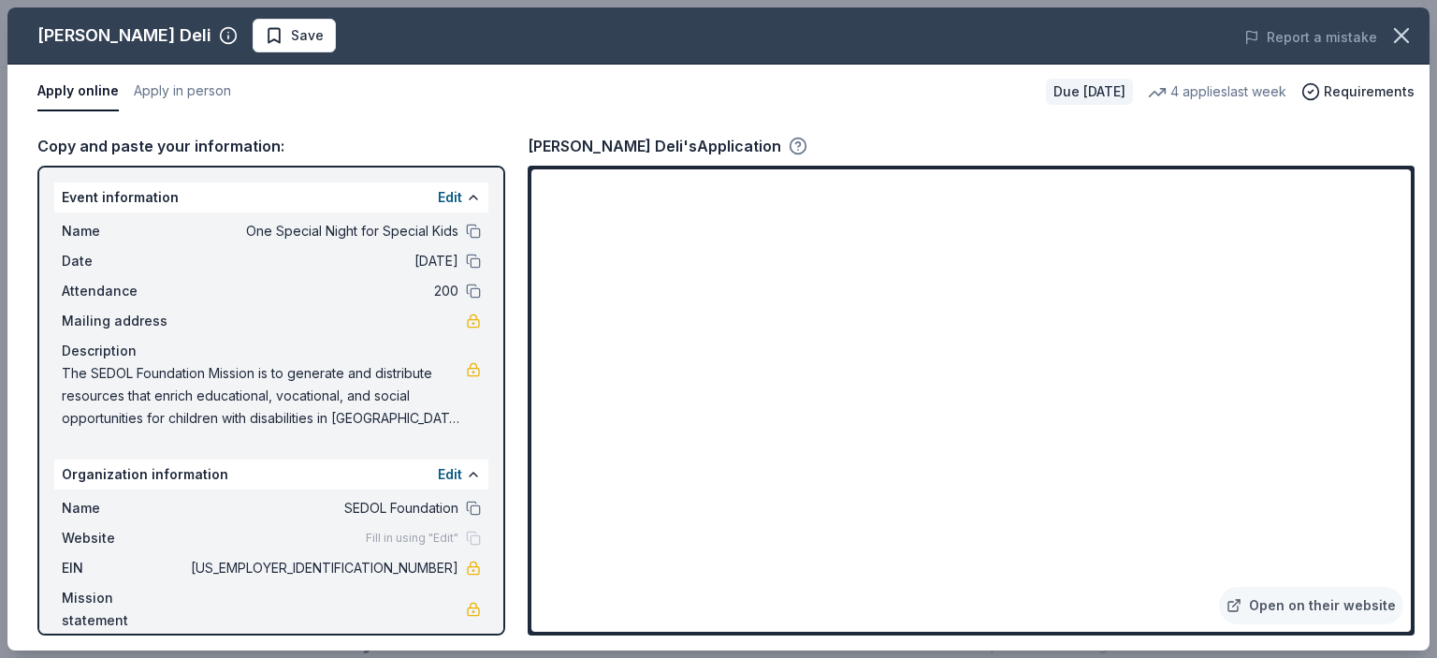
click at [788, 143] on icon "button" at bounding box center [797, 146] width 19 height 19
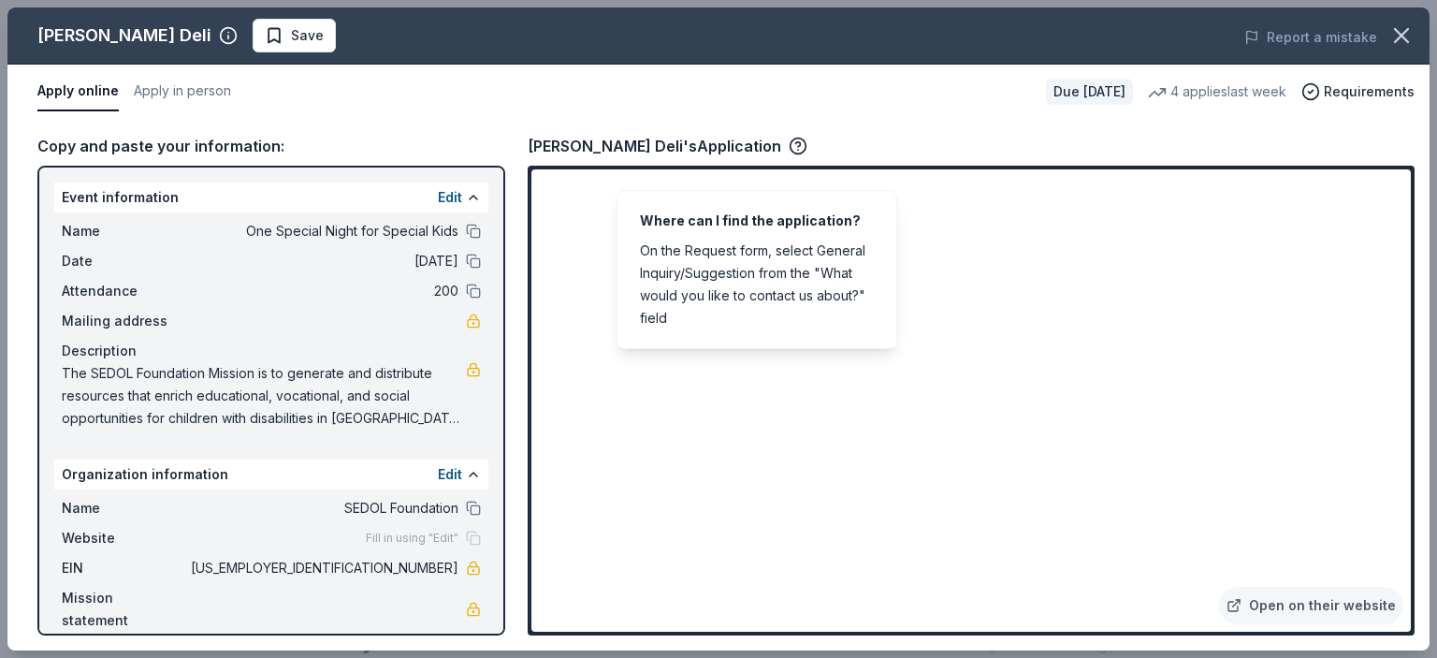
click at [787, 210] on div "Where can I find the application?" at bounding box center [757, 221] width 234 height 22
click at [788, 149] on icon "button" at bounding box center [797, 146] width 19 height 19
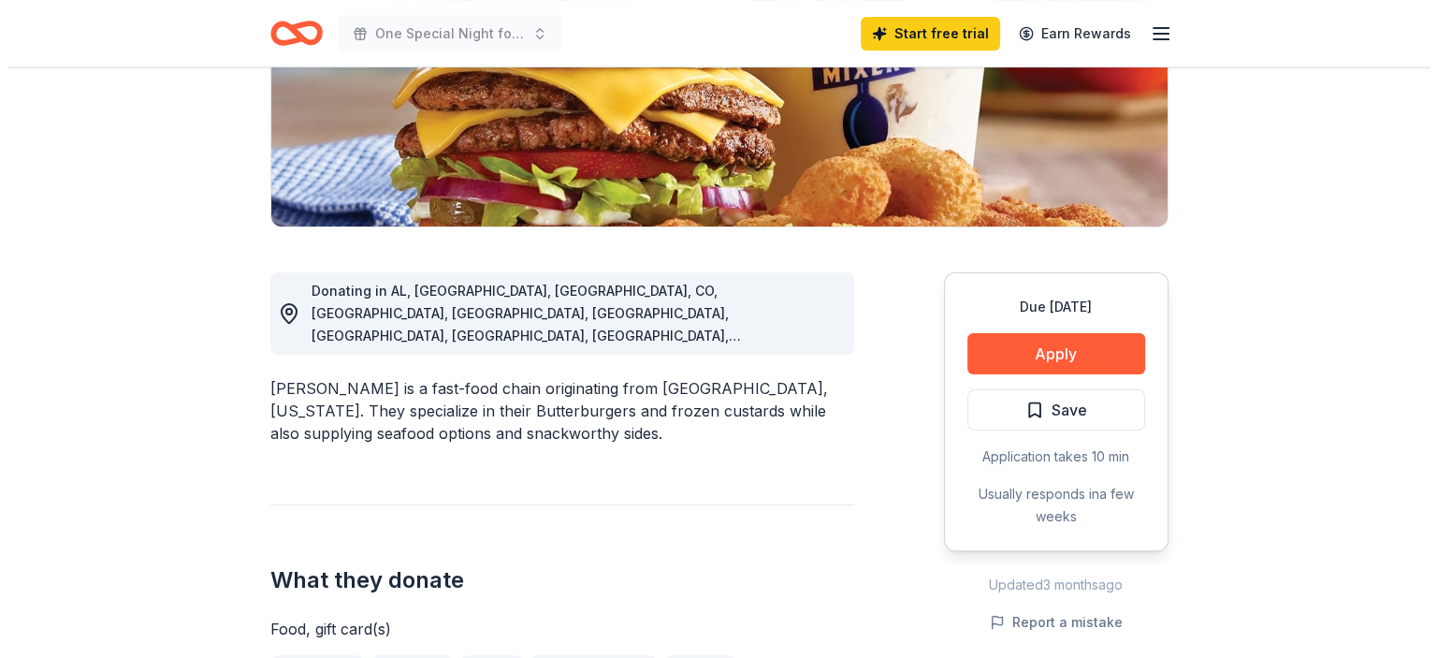
scroll to position [374, 0]
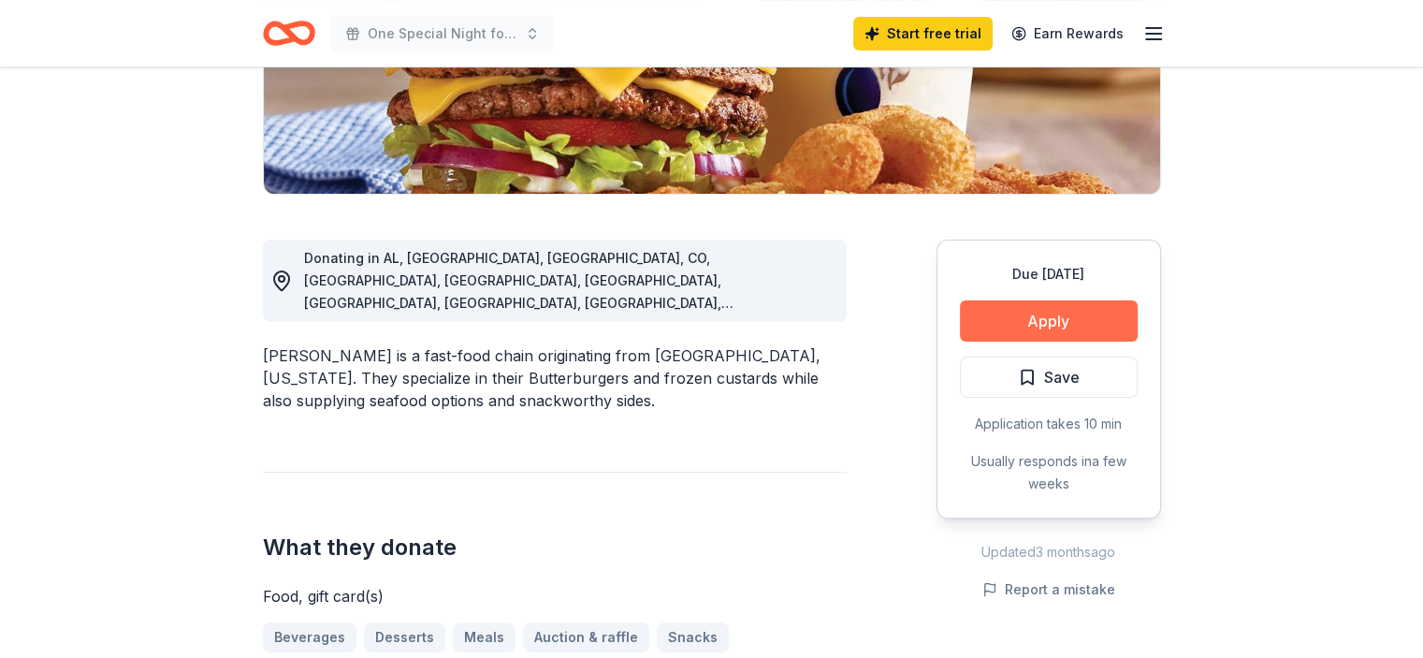
click at [1018, 321] on button "Apply" at bounding box center [1049, 320] width 178 height 41
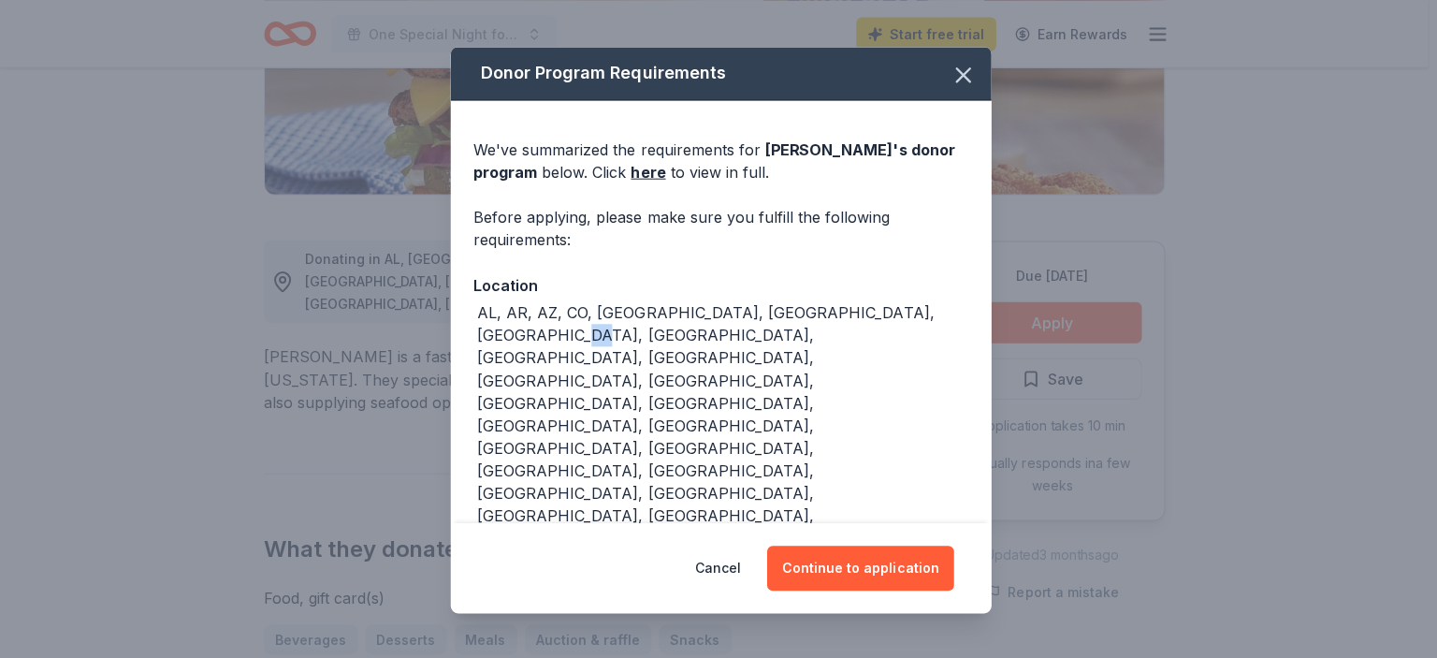
click at [1018, 321] on div "Donor Program Requirements We've summarized the requirements for [PERSON_NAME] …" at bounding box center [718, 329] width 1437 height 658
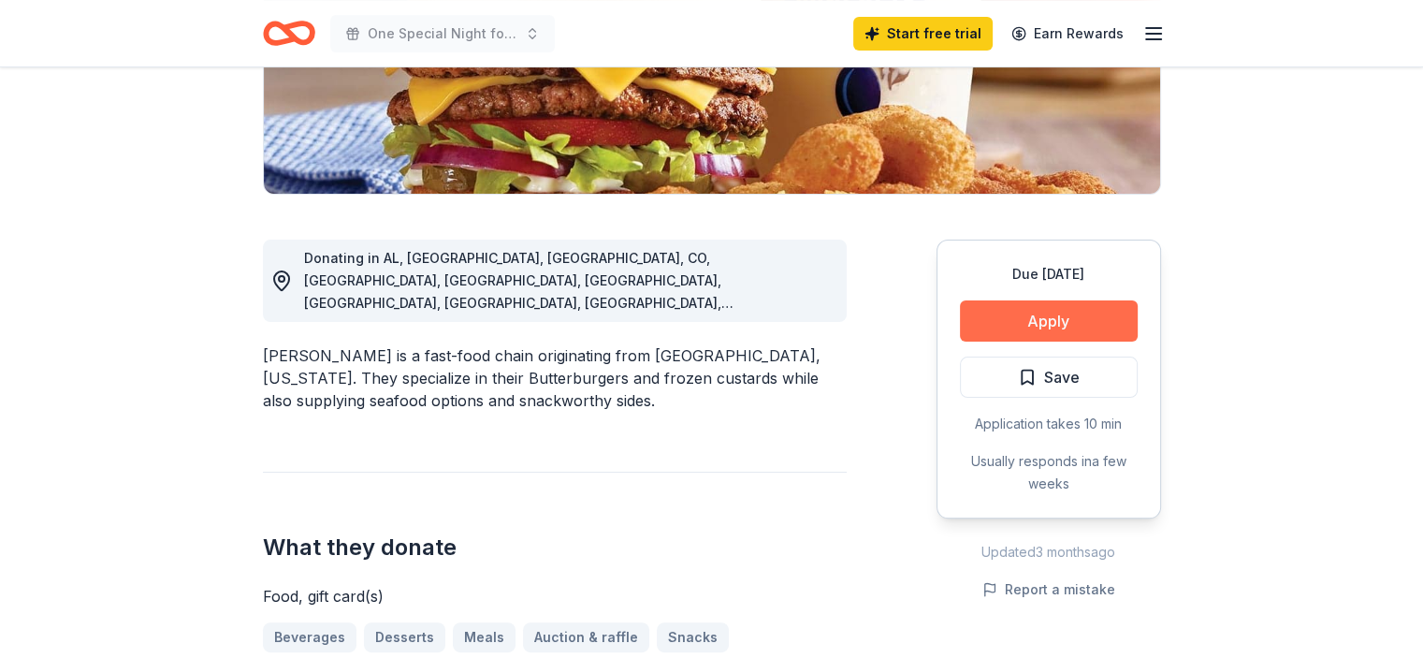
click at [1010, 321] on button "Apply" at bounding box center [1049, 320] width 178 height 41
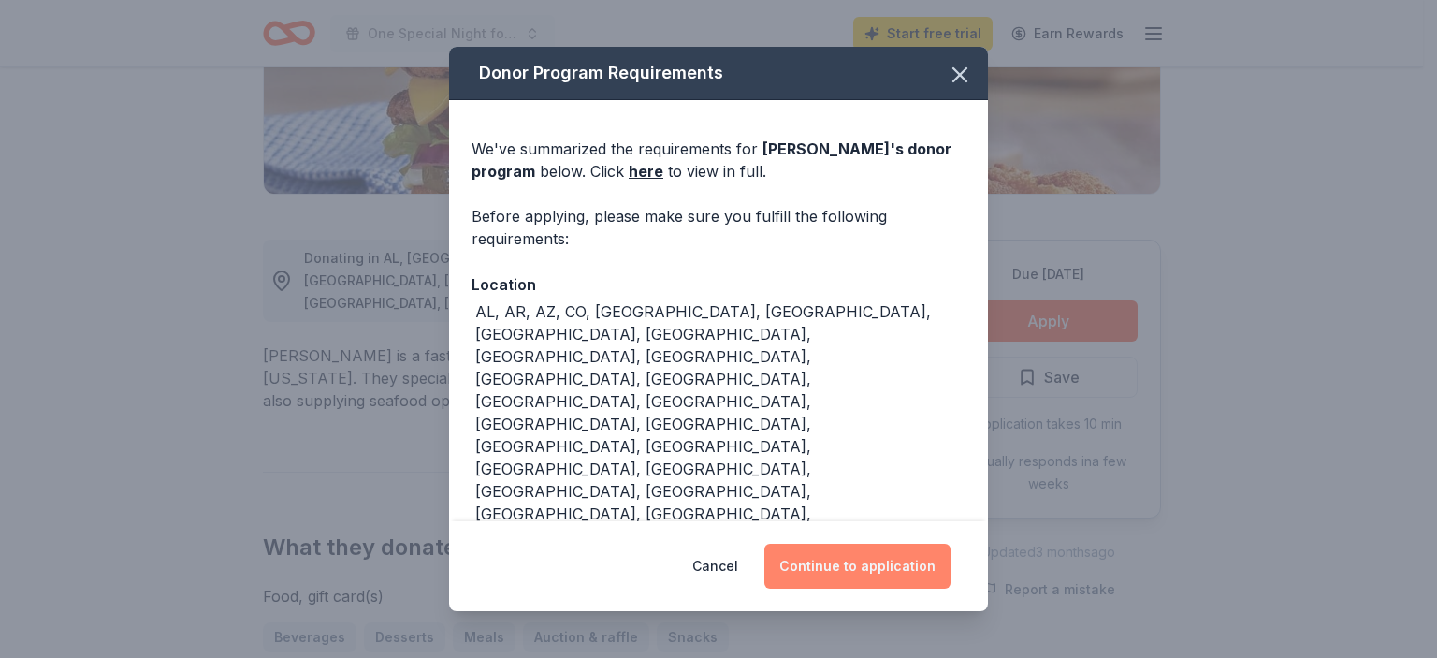
click at [859, 570] on button "Continue to application" at bounding box center [857, 565] width 186 height 45
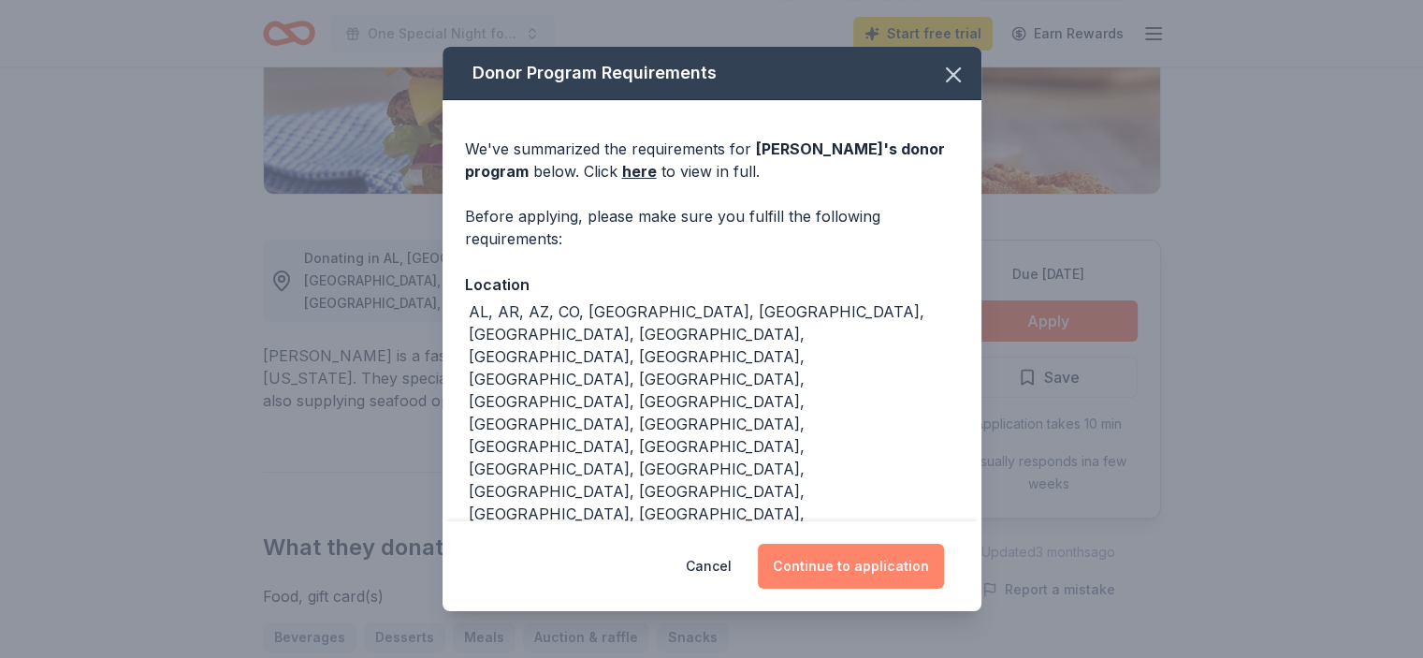
click at [859, 570] on button "Continue to application" at bounding box center [851, 565] width 186 height 45
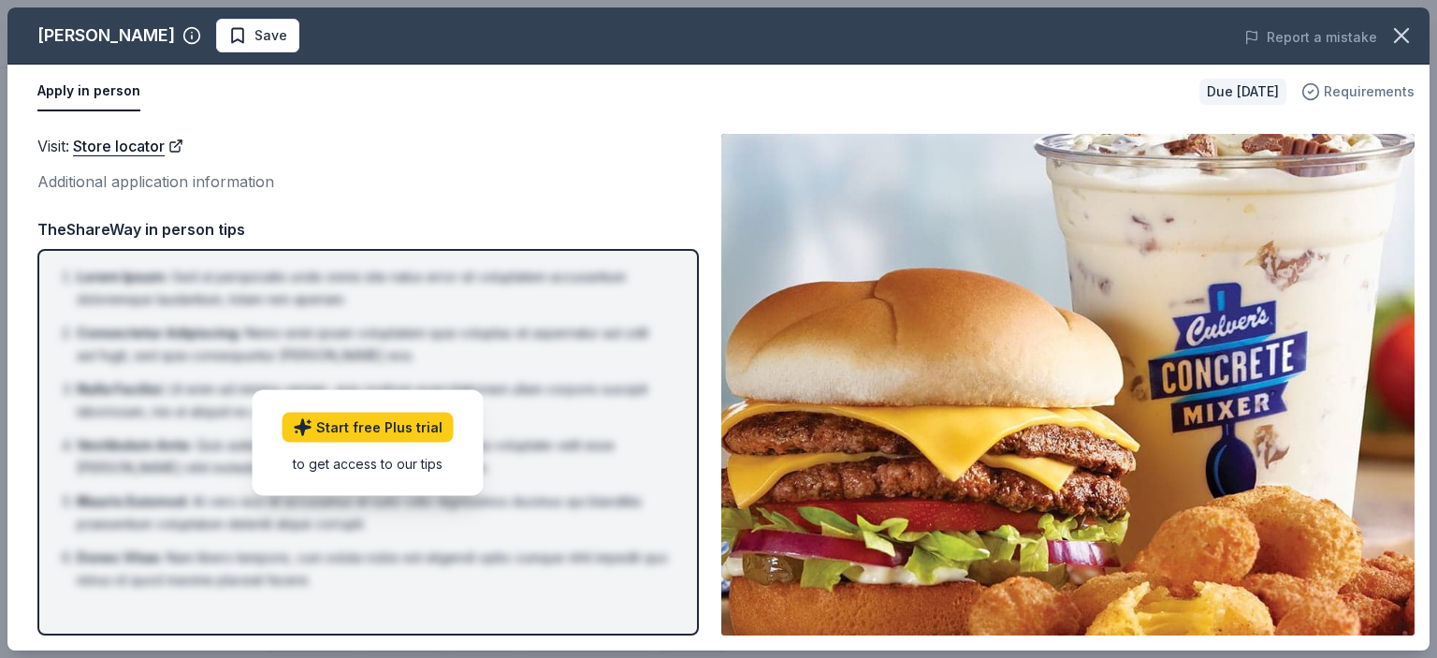
click at [1395, 92] on span "Requirements" at bounding box center [1369, 91] width 91 height 22
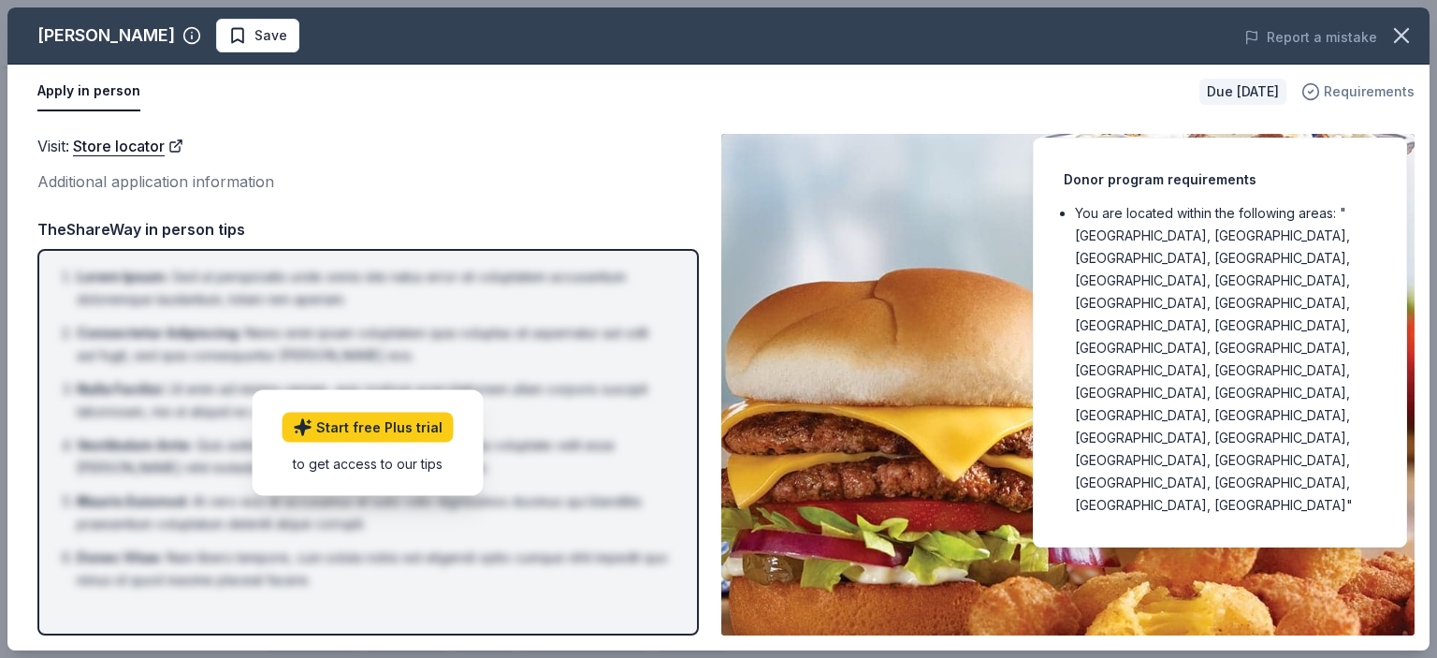
click at [1395, 92] on span "Requirements" at bounding box center [1369, 91] width 91 height 22
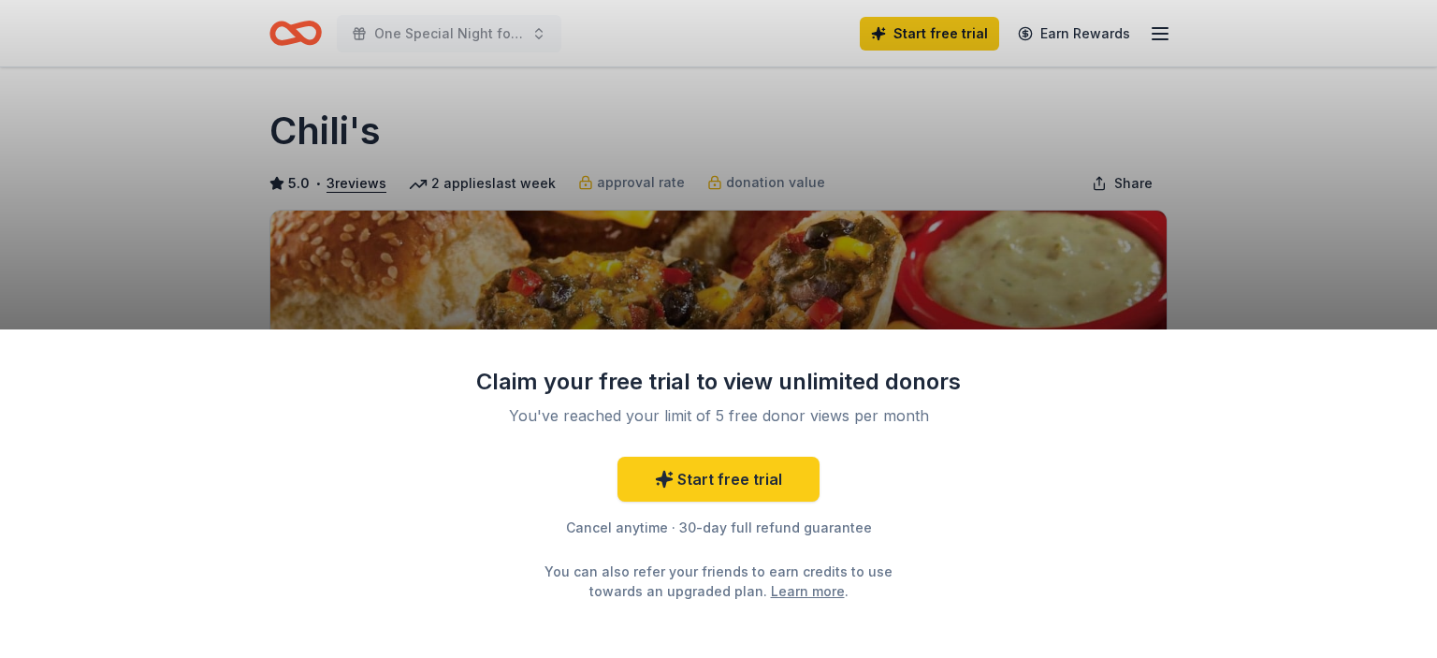
click at [832, 254] on div "Claim your free trial to view unlimited donors You've reached your limit of 5 f…" at bounding box center [718, 329] width 1437 height 658
